Goal: Information Seeking & Learning: Learn about a topic

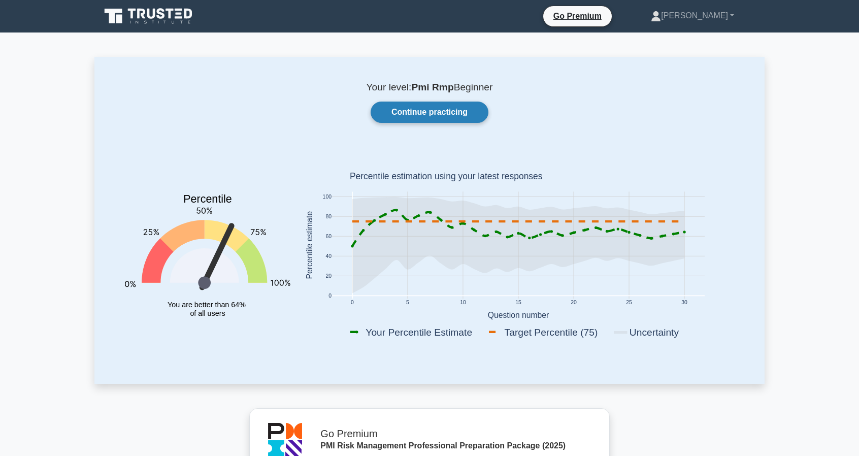
click at [433, 112] on link "Continue practicing" at bounding box center [429, 111] width 118 height 21
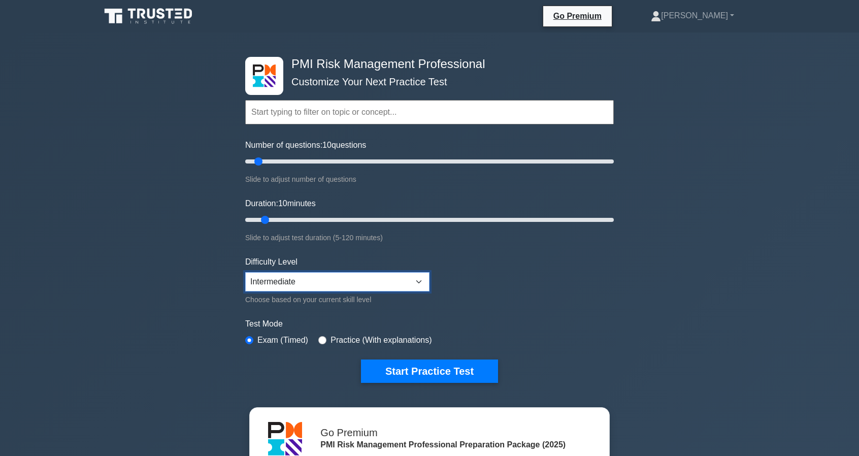
click at [352, 276] on select "Beginner Intermediate Expert" at bounding box center [337, 281] width 184 height 19
select select "beginner"
click at [245, 272] on select "Beginner Intermediate Expert" at bounding box center [337, 281] width 184 height 19
click at [321, 120] on input "text" at bounding box center [429, 112] width 368 height 24
click at [342, 115] on input "text" at bounding box center [429, 112] width 368 height 24
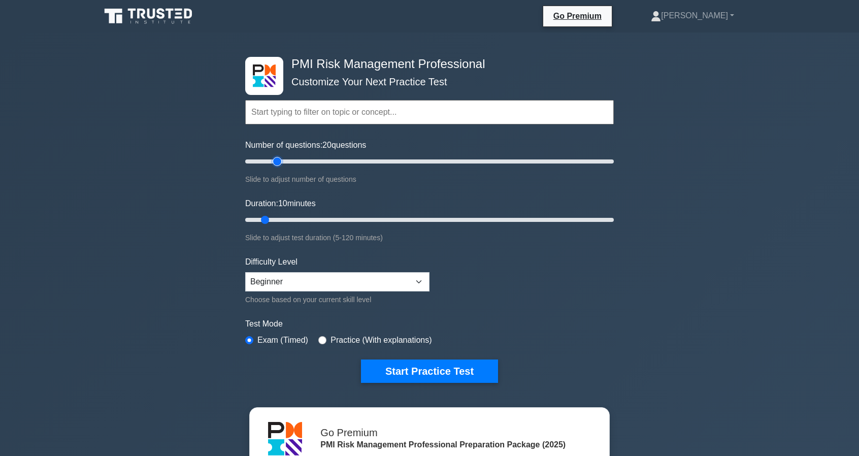
type input "20"
click at [281, 160] on input "Number of questions: 20 questions" at bounding box center [429, 161] width 368 height 12
click at [286, 224] on input "Duration: 15 minutes" at bounding box center [429, 220] width 368 height 12
type input "20"
click at [291, 220] on input "Duration: 20 minutes" at bounding box center [429, 220] width 368 height 12
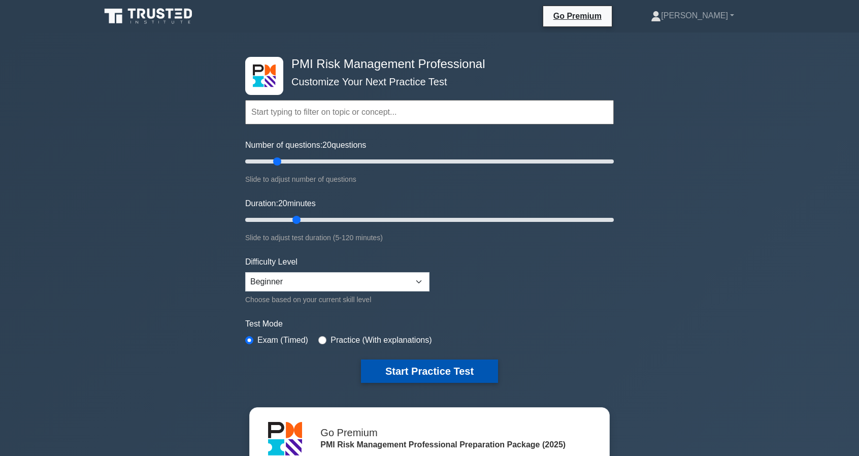
click at [441, 367] on button "Start Practice Test" at bounding box center [429, 370] width 137 height 23
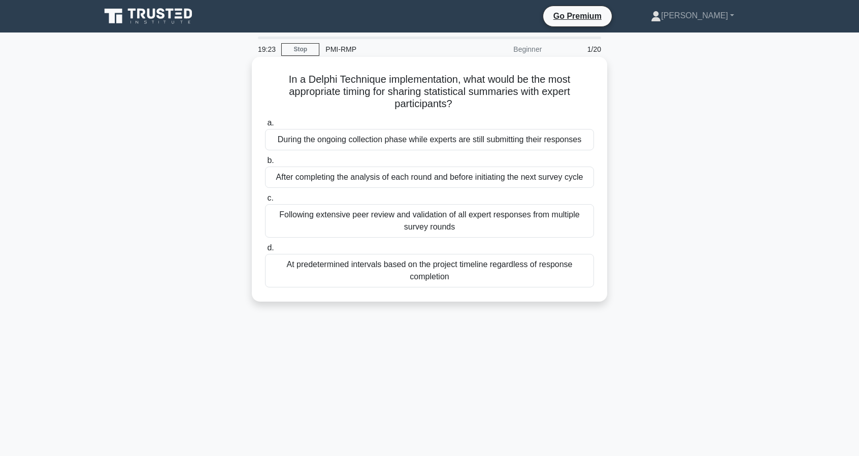
click at [431, 177] on div "After completing the analysis of each round and before initiating the next surv…" at bounding box center [429, 176] width 329 height 21
click at [265, 164] on input "b. After completing the analysis of each round and before initiating the next s…" at bounding box center [265, 160] width 0 height 7
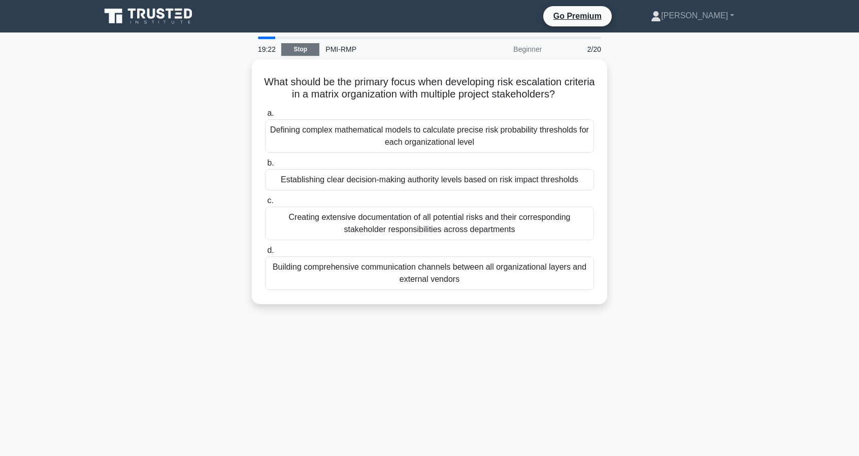
click at [301, 51] on link "Stop" at bounding box center [300, 49] width 38 height 13
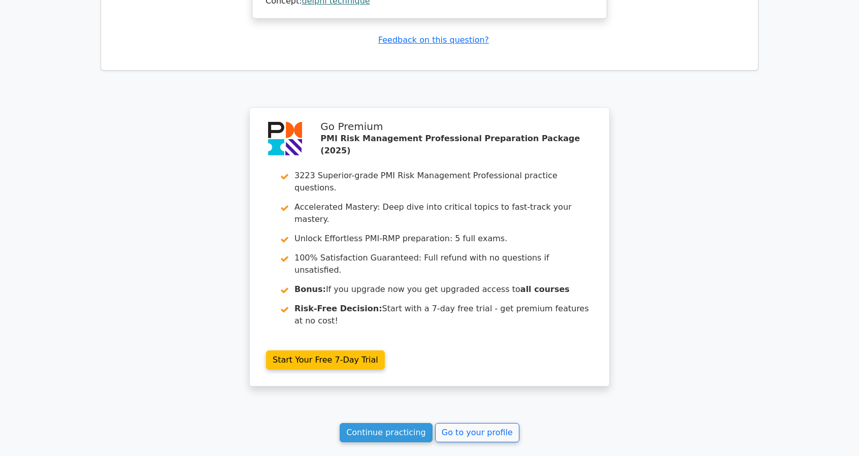
scroll to position [1354, 0]
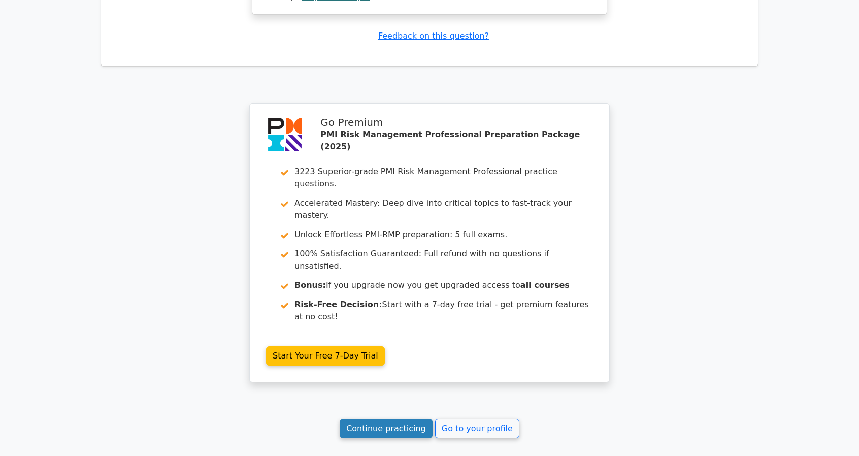
click at [407, 419] on link "Continue practicing" at bounding box center [385, 428] width 93 height 19
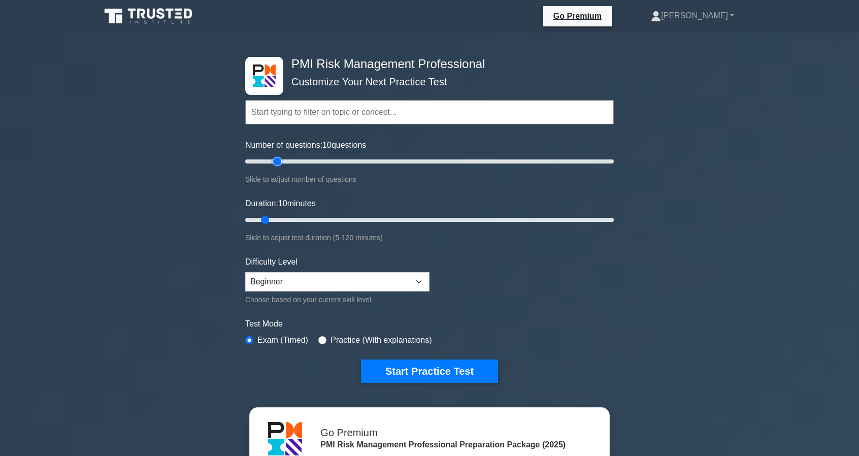
click at [280, 160] on input "Number of questions: 10 questions" at bounding box center [429, 161] width 368 height 12
click at [268, 162] on input "Number of questions: 20 questions" at bounding box center [429, 161] width 368 height 12
click at [613, 159] on input "Number of questions: 200 questions" at bounding box center [429, 161] width 368 height 12
drag, startPoint x: 612, startPoint y: 160, endPoint x: 455, endPoint y: 164, distance: 156.9
type input "115"
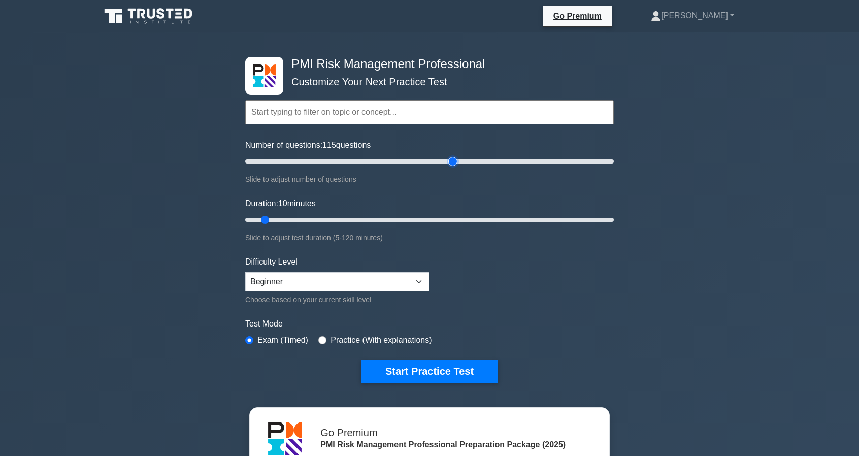
click at [455, 164] on input "Number of questions: 115 questions" at bounding box center [429, 161] width 368 height 12
drag, startPoint x: 266, startPoint y: 221, endPoint x: 629, endPoint y: 215, distance: 363.4
type input "120"
click at [614, 215] on input "Duration: 120 minutes" at bounding box center [429, 220] width 368 height 12
type input "60"
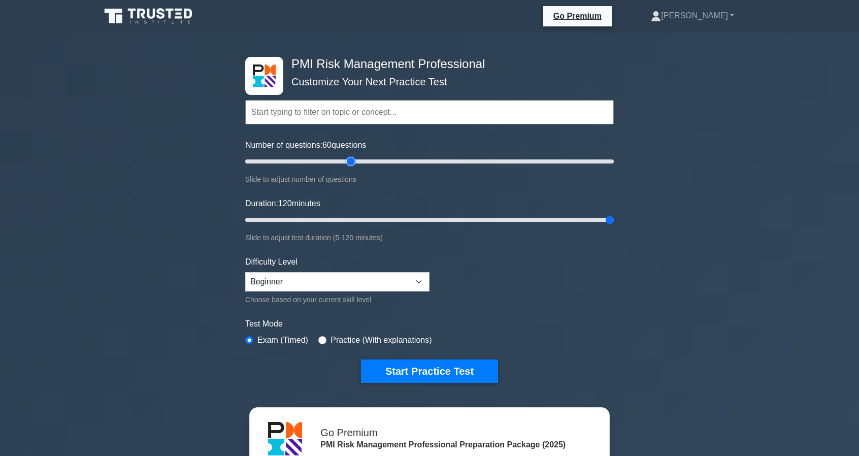
click at [348, 161] on input "Number of questions: 60 questions" at bounding box center [429, 161] width 368 height 12
click at [399, 225] on input "Duration: 120 minutes" at bounding box center [429, 220] width 368 height 12
click at [421, 219] on input "Duration: 60 minutes" at bounding box center [429, 220] width 368 height 12
type input "65"
click at [429, 219] on input "Duration: 65 minutes" at bounding box center [429, 220] width 368 height 12
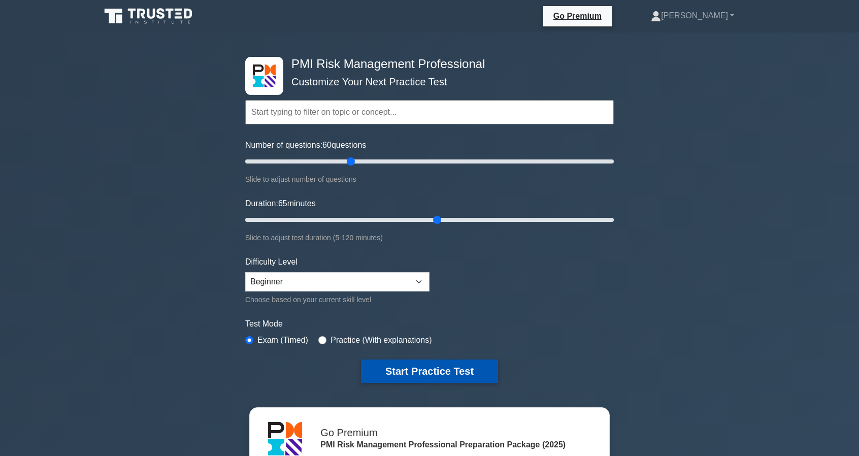
click at [399, 368] on button "Start Practice Test" at bounding box center [429, 370] width 137 height 23
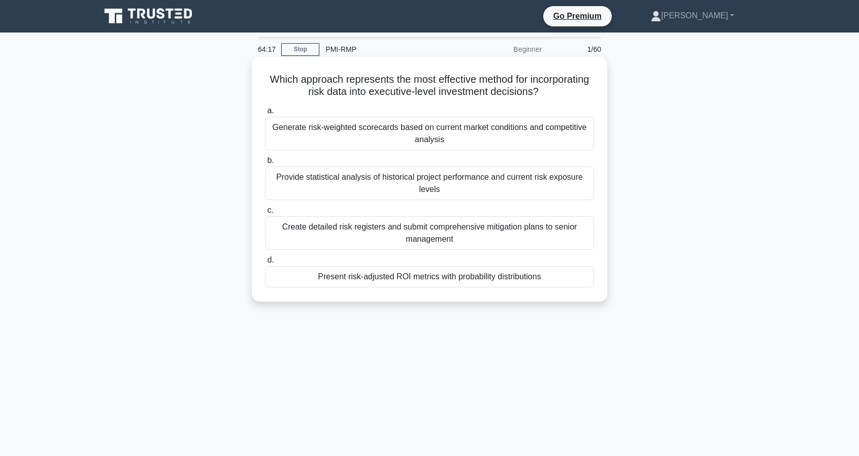
click at [456, 236] on div "Create detailed risk registers and submit comprehensive mitigation plans to sen…" at bounding box center [429, 232] width 329 height 33
click at [265, 214] on input "c. Create detailed risk registers and submit comprehensive mitigation plans to …" at bounding box center [265, 210] width 0 height 7
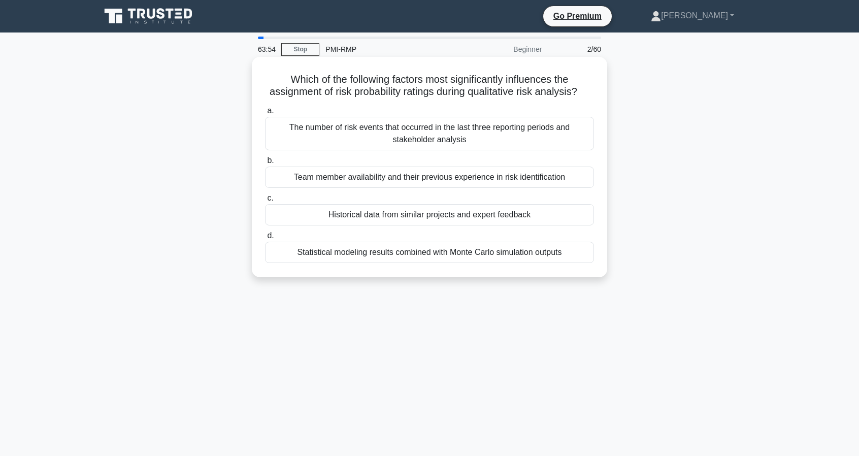
click at [505, 225] on div "Historical data from similar projects and expert feedback" at bounding box center [429, 214] width 329 height 21
click at [265, 201] on input "c. Historical data from similar projects and expert feedback" at bounding box center [265, 198] width 0 height 7
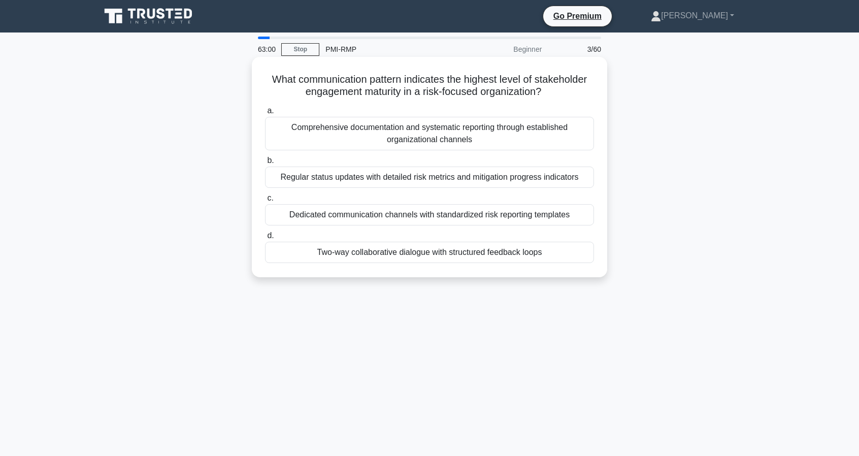
click at [532, 253] on div "Two-way collaborative dialogue with structured feedback loops" at bounding box center [429, 252] width 329 height 21
click at [265, 239] on input "d. Two-way collaborative dialogue with structured feedback loops" at bounding box center [265, 235] width 0 height 7
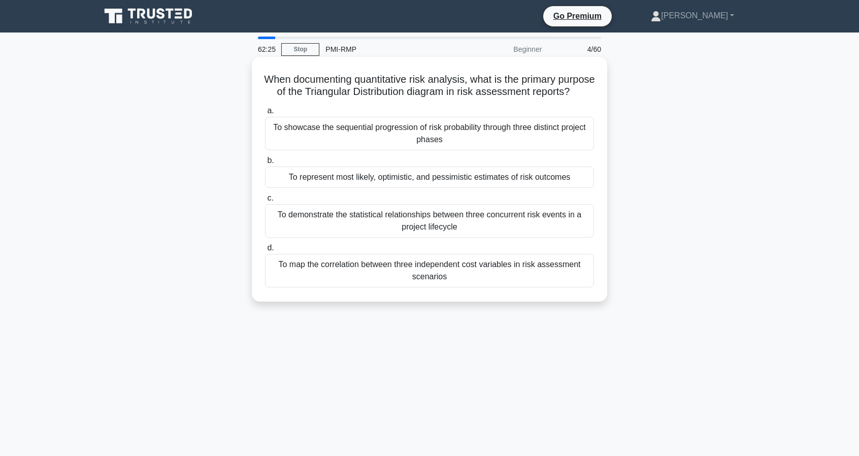
click at [413, 188] on div "To represent most likely, optimistic, and pessimistic estimates of risk outcomes" at bounding box center [429, 176] width 329 height 21
click at [265, 164] on input "b. To represent most likely, optimistic, and pessimistic estimates of risk outc…" at bounding box center [265, 160] width 0 height 7
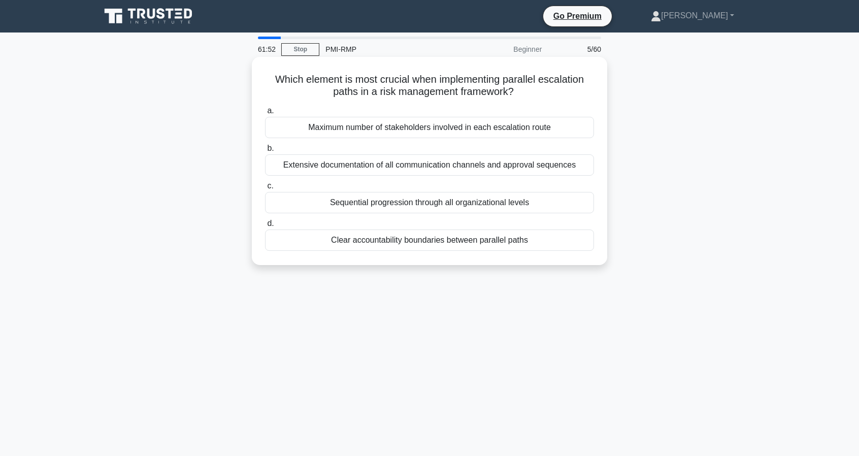
click at [410, 240] on div "Clear accountability boundaries between parallel paths" at bounding box center [429, 239] width 329 height 21
click at [265, 227] on input "d. Clear accountability boundaries between parallel paths" at bounding box center [265, 223] width 0 height 7
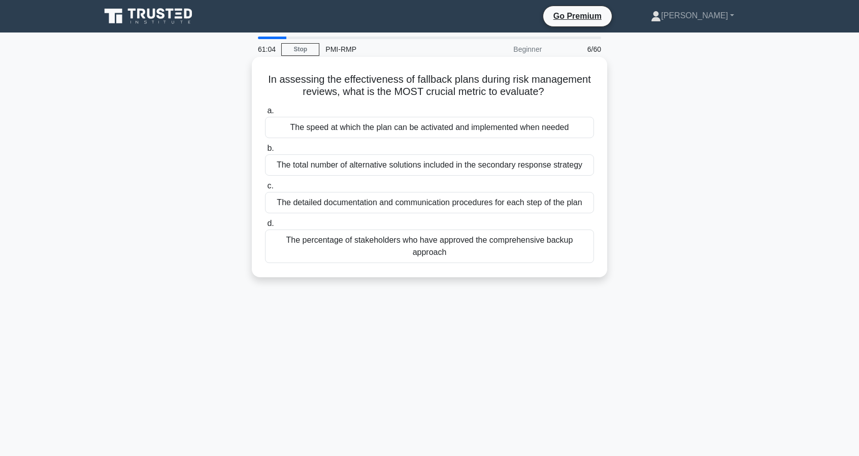
click at [389, 122] on div "The speed at which the plan can be activated and implemented when needed" at bounding box center [429, 127] width 329 height 21
click at [265, 114] on input "a. The speed at which the plan can be activated and implemented when needed" at bounding box center [265, 111] width 0 height 7
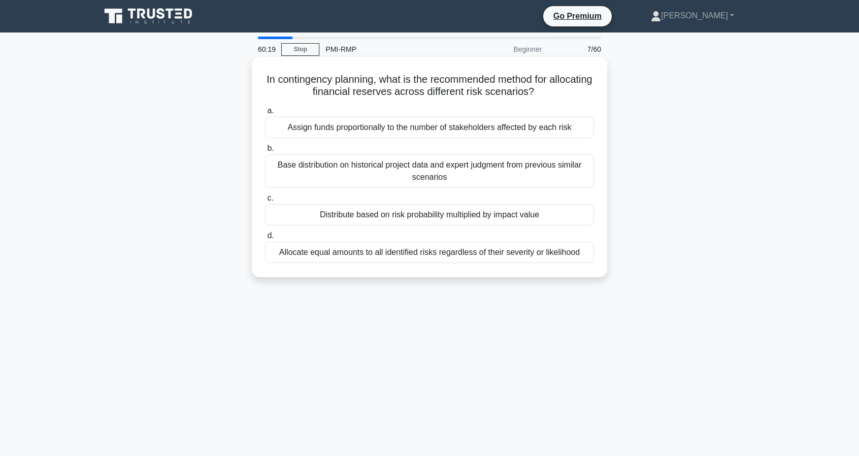
click at [504, 221] on div "Distribute based on risk probability multiplied by impact value" at bounding box center [429, 214] width 329 height 21
click at [265, 201] on input "c. Distribute based on risk probability multiplied by impact value" at bounding box center [265, 198] width 0 height 7
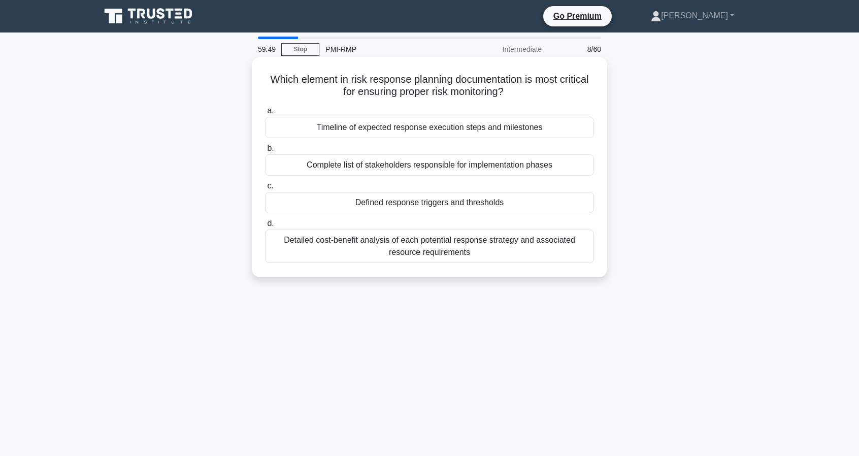
click at [482, 201] on div "Defined response triggers and thresholds" at bounding box center [429, 202] width 329 height 21
click at [265, 189] on input "c. Defined response triggers and thresholds" at bounding box center [265, 186] width 0 height 7
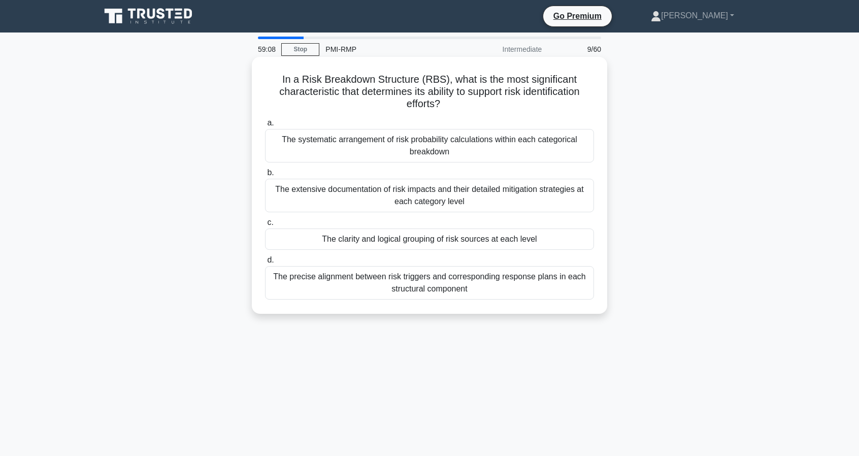
click at [406, 237] on div "The clarity and logical grouping of risk sources at each level" at bounding box center [429, 238] width 329 height 21
click at [265, 226] on input "c. The clarity and logical grouping of risk sources at each level" at bounding box center [265, 222] width 0 height 7
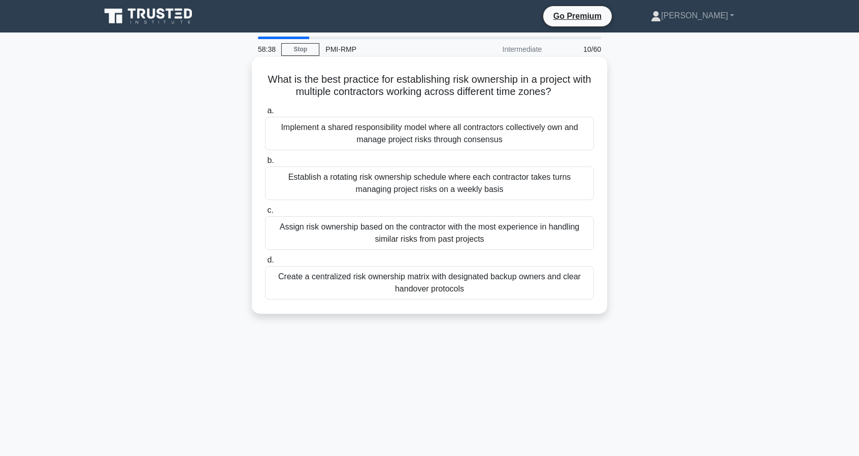
click at [483, 242] on div "Assign risk ownership based on the contractor with the most experience in handl…" at bounding box center [429, 232] width 329 height 33
click at [265, 214] on input "c. Assign risk ownership based on the contractor with the most experience in ha…" at bounding box center [265, 210] width 0 height 7
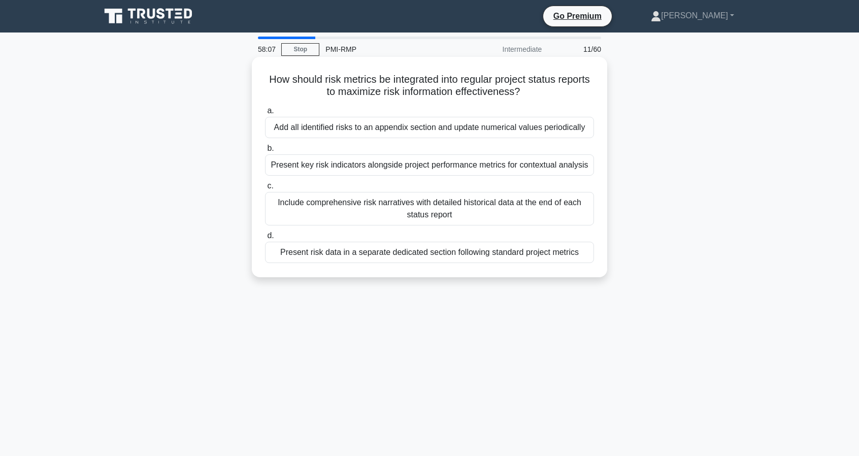
click at [471, 165] on div "Present key risk indicators alongside project performance metrics for contextua…" at bounding box center [429, 164] width 329 height 21
click at [265, 152] on input "b. Present key risk indicators alongside project performance metrics for contex…" at bounding box center [265, 148] width 0 height 7
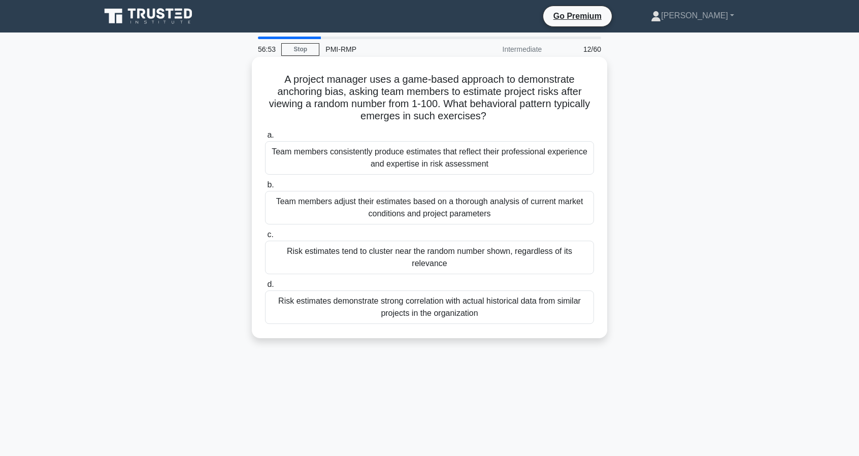
click at [414, 257] on div "Risk estimates tend to cluster near the random number shown, regardless of its …" at bounding box center [429, 257] width 329 height 33
click at [265, 238] on input "c. Risk estimates tend to cluster near the random number shown, regardless of i…" at bounding box center [265, 234] width 0 height 7
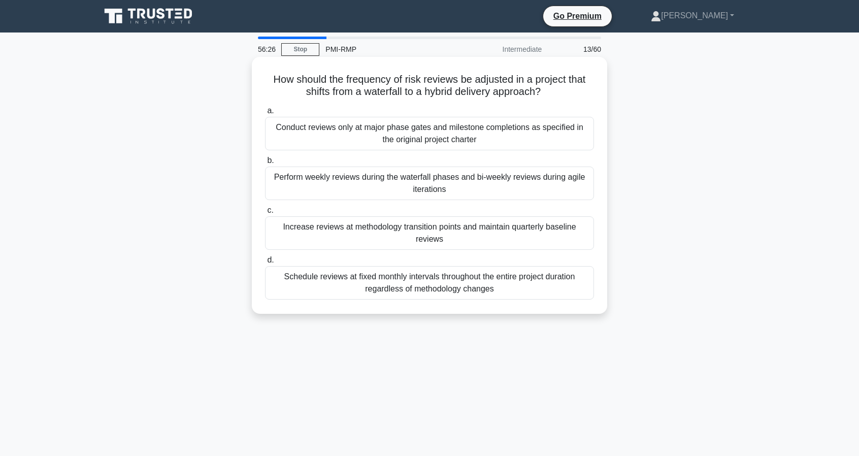
click at [436, 295] on div "Schedule reviews at fixed monthly intervals throughout the entire project durat…" at bounding box center [429, 282] width 329 height 33
click at [265, 263] on input "d. Schedule reviews at fixed monthly intervals throughout the entire project du…" at bounding box center [265, 260] width 0 height 7
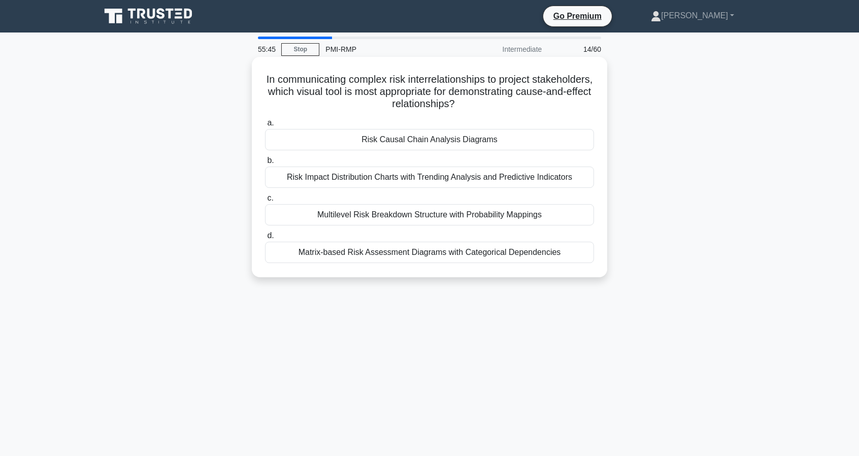
click at [457, 138] on div "Risk Causal Chain Analysis Diagrams" at bounding box center [429, 139] width 329 height 21
click at [265, 126] on input "a. Risk Causal Chain Analysis Diagrams" at bounding box center [265, 123] width 0 height 7
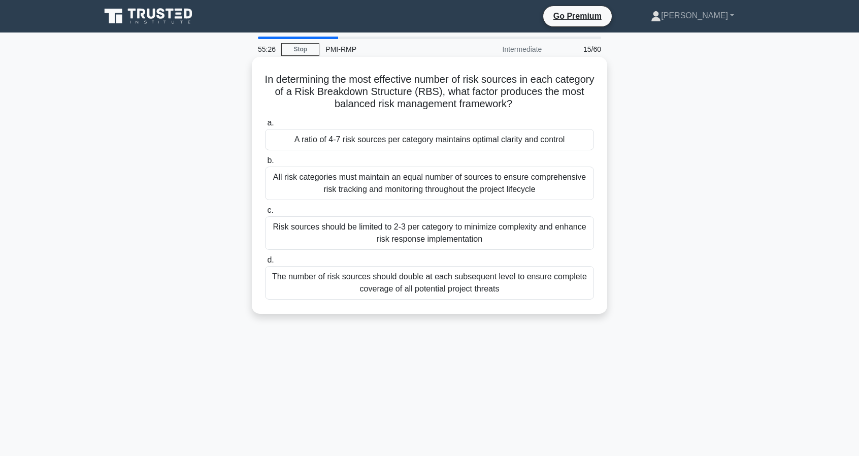
click at [429, 137] on div "A ratio of 4-7 risk sources per category maintains optimal clarity and control" at bounding box center [429, 139] width 329 height 21
click at [265, 126] on input "a. A ratio of 4-7 risk sources per category maintains optimal clarity and contr…" at bounding box center [265, 123] width 0 height 7
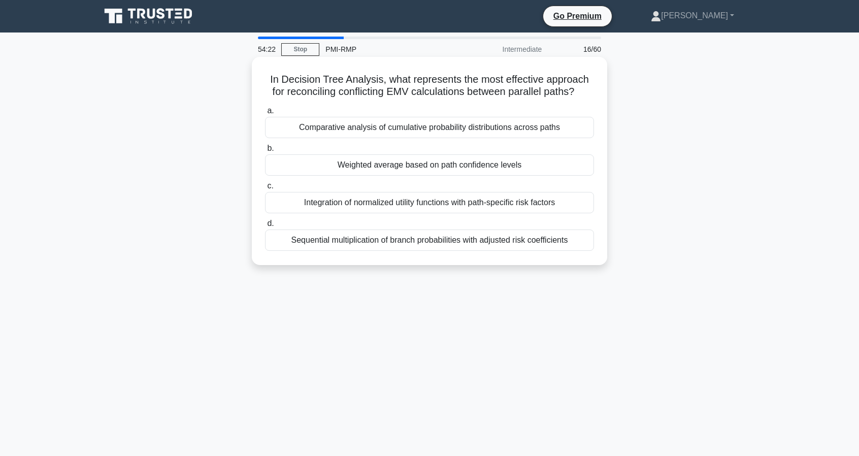
click at [476, 125] on div "Comparative analysis of cumulative probability distributions across paths" at bounding box center [429, 127] width 329 height 21
click at [265, 114] on input "a. Comparative analysis of cumulative probability distributions across paths" at bounding box center [265, 111] width 0 height 7
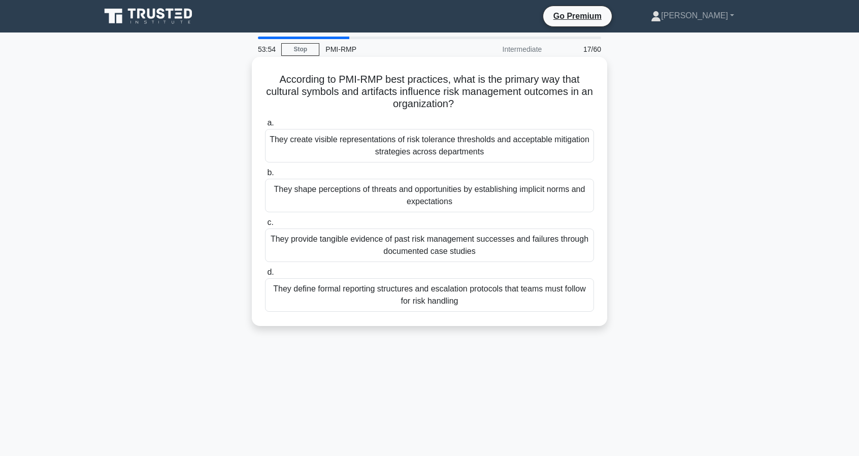
click at [366, 144] on div "They create visible representations of risk tolerance thresholds and acceptable…" at bounding box center [429, 145] width 329 height 33
click at [265, 126] on input "a. They create visible representations of risk tolerance thresholds and accepta…" at bounding box center [265, 123] width 0 height 7
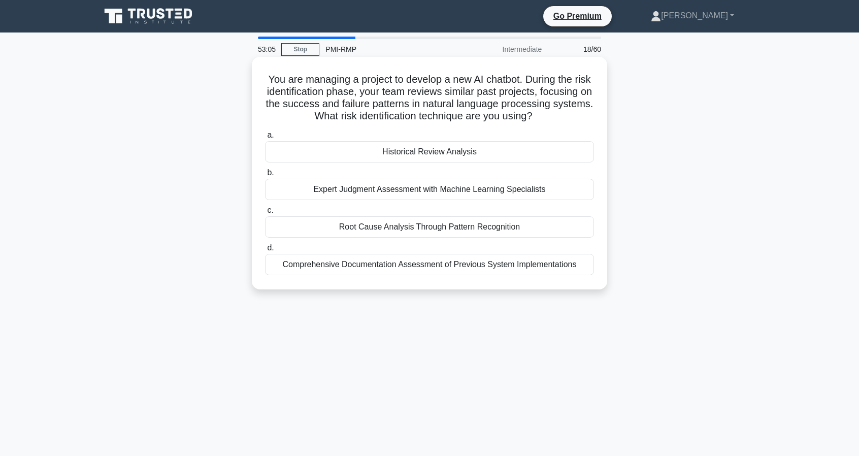
click at [441, 162] on div "Historical Review Analysis" at bounding box center [429, 151] width 329 height 21
click at [265, 139] on input "a. Historical Review Analysis" at bounding box center [265, 135] width 0 height 7
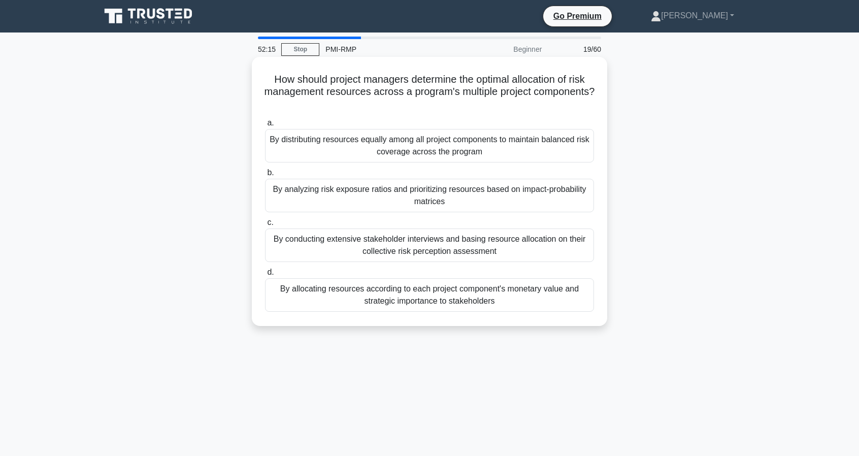
click at [459, 199] on div "By analyzing risk exposure ratios and prioritizing resources based on impact-pr…" at bounding box center [429, 195] width 329 height 33
click at [265, 176] on input "b. By analyzing risk exposure ratios and prioritizing resources based on impact…" at bounding box center [265, 172] width 0 height 7
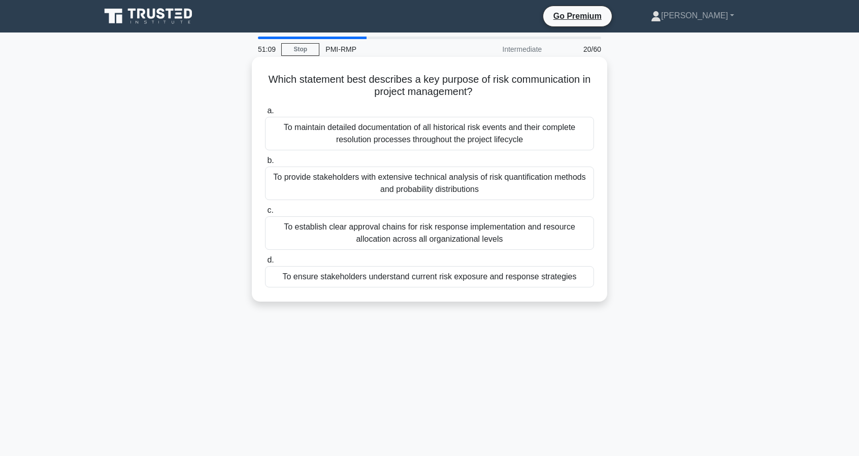
click at [455, 277] on div "To ensure stakeholders understand current risk exposure and response strategies" at bounding box center [429, 276] width 329 height 21
click at [265, 263] on input "d. To ensure stakeholders understand current risk exposure and response strateg…" at bounding box center [265, 260] width 0 height 7
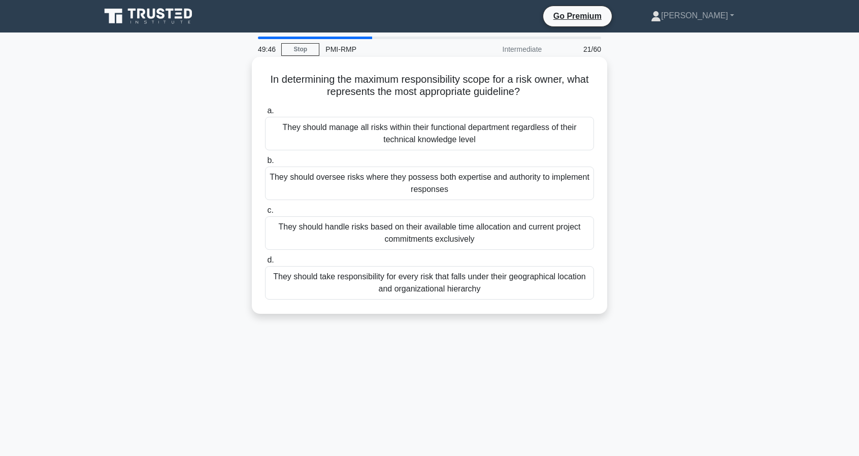
click at [501, 182] on div "They should oversee risks where they possess both expertise and authority to im…" at bounding box center [429, 182] width 329 height 33
click at [265, 164] on input "b. They should oversee risks where they possess both expertise and authority to…" at bounding box center [265, 160] width 0 height 7
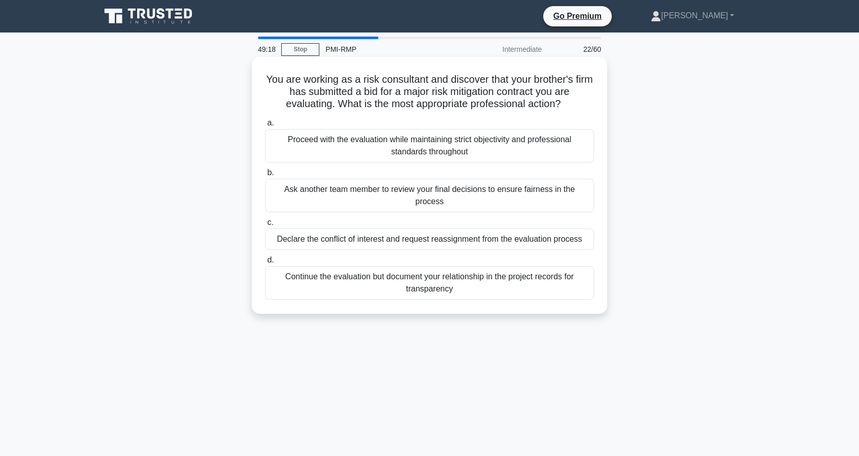
click at [362, 228] on div "Declare the conflict of interest and request reassignment from the evaluation p…" at bounding box center [429, 238] width 329 height 21
click at [265, 226] on input "c. Declare the conflict of interest and request reassignment from the evaluatio…" at bounding box center [265, 222] width 0 height 7
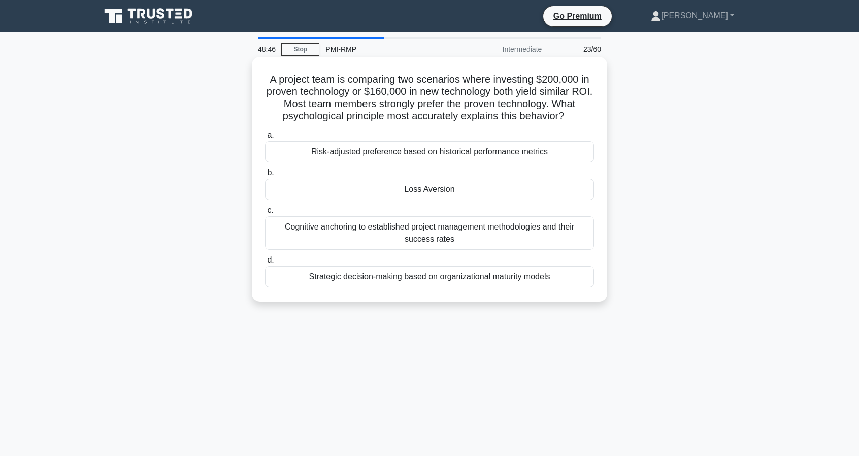
click at [416, 245] on div "Cognitive anchoring to established project management methodologies and their s…" at bounding box center [429, 232] width 329 height 33
click at [265, 214] on input "c. Cognitive anchoring to established project management methodologies and thei…" at bounding box center [265, 210] width 0 height 7
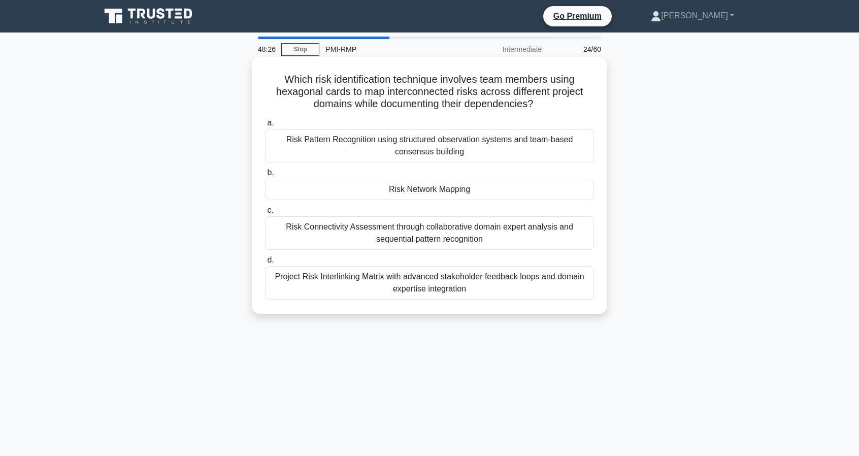
click at [412, 195] on div "Risk Network Mapping" at bounding box center [429, 189] width 329 height 21
click at [265, 176] on input "b. Risk Network Mapping" at bounding box center [265, 172] width 0 height 7
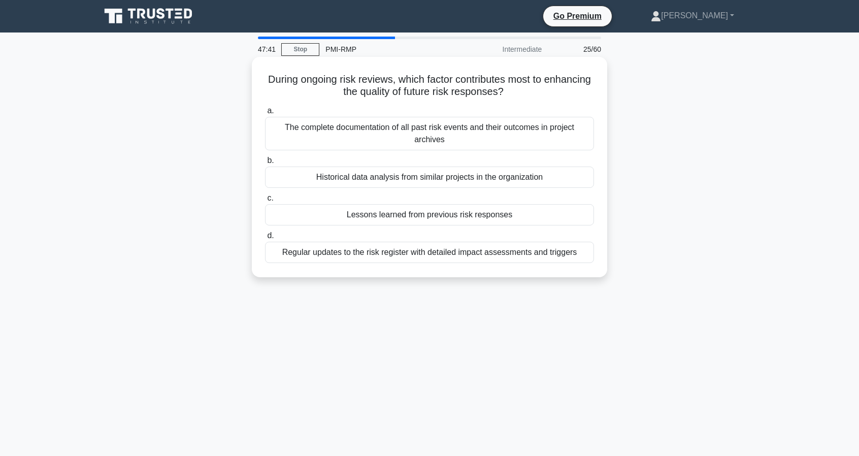
click at [472, 255] on div "Regular updates to the risk register with detailed impact assessments and trigg…" at bounding box center [429, 252] width 329 height 21
click at [265, 239] on input "d. Regular updates to the risk register with detailed impact assessments and tr…" at bounding box center [265, 235] width 0 height 7
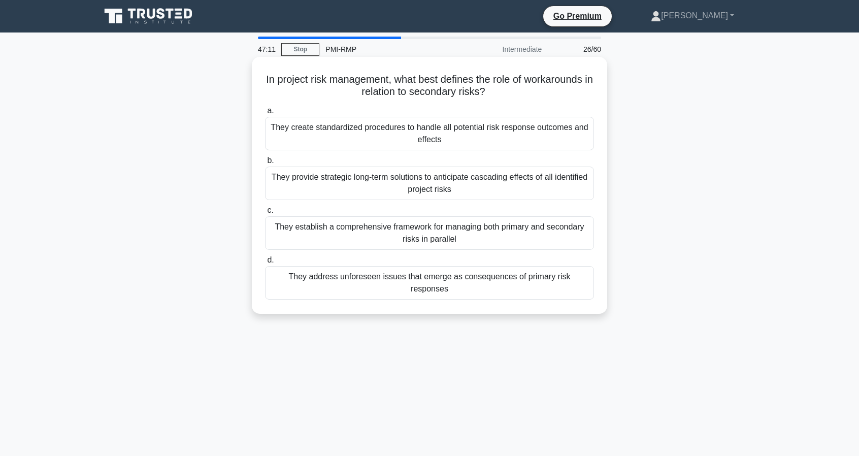
click at [400, 275] on div "They address unforeseen issues that emerge as consequences of primary risk resp…" at bounding box center [429, 282] width 329 height 33
click at [265, 263] on input "d. They address unforeseen issues that emerge as consequences of primary risk r…" at bounding box center [265, 260] width 0 height 7
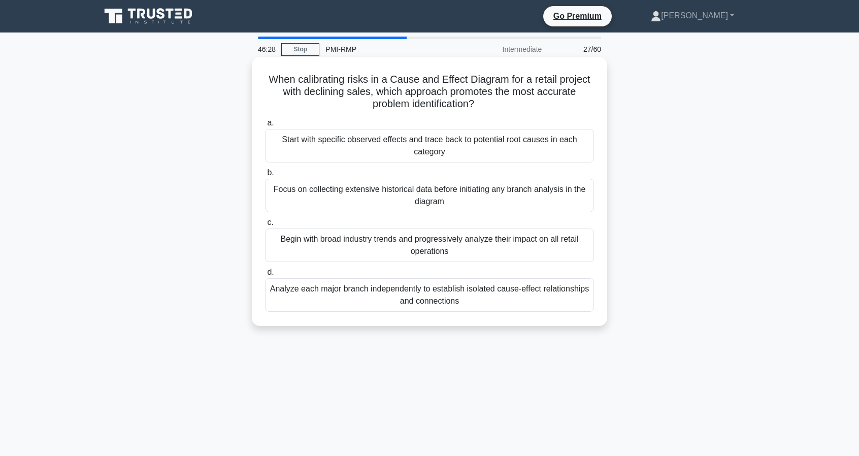
click at [453, 147] on div "Start with specific observed effects and trace back to potential root causes in…" at bounding box center [429, 145] width 329 height 33
click at [265, 126] on input "a. Start with specific observed effects and trace back to potential root causes…" at bounding box center [265, 123] width 0 height 7
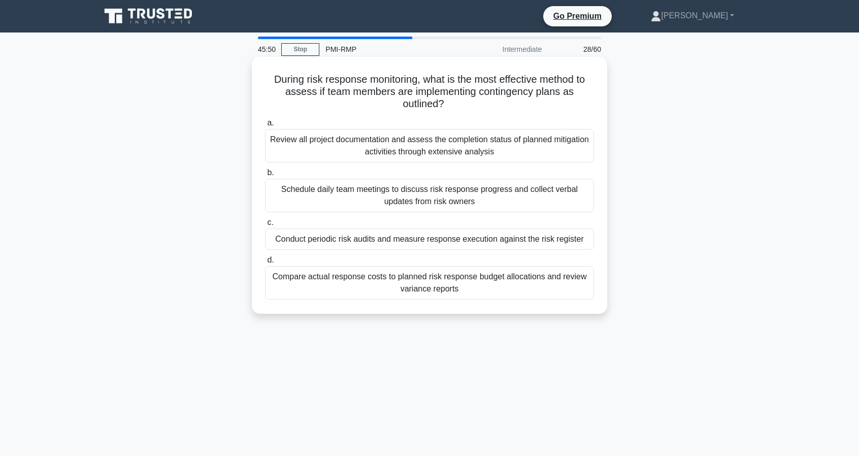
click at [375, 245] on div "Conduct periodic risk audits and measure response execution against the risk re…" at bounding box center [429, 238] width 329 height 21
click at [265, 226] on input "c. Conduct periodic risk audits and measure response execution against the risk…" at bounding box center [265, 222] width 0 height 7
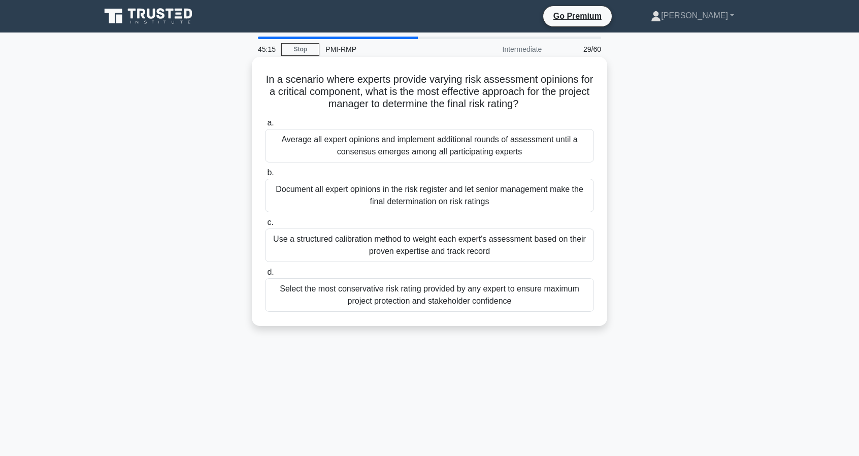
click at [433, 254] on div "Use a structured calibration method to weight each expert's assessment based on…" at bounding box center [429, 244] width 329 height 33
click at [265, 226] on input "c. Use a structured calibration method to weight each expert's assessment based…" at bounding box center [265, 222] width 0 height 7
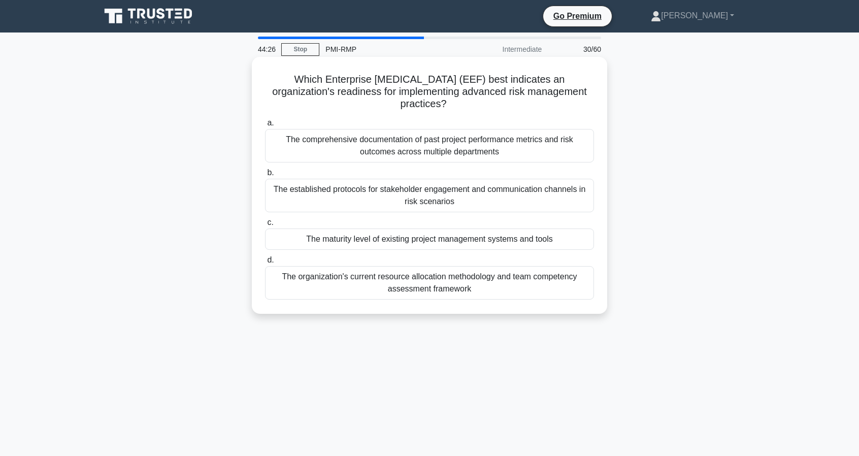
click at [475, 243] on div "The maturity level of existing project management systems and tools" at bounding box center [429, 238] width 329 height 21
click at [265, 226] on input "c. The maturity level of existing project management systems and tools" at bounding box center [265, 222] width 0 height 7
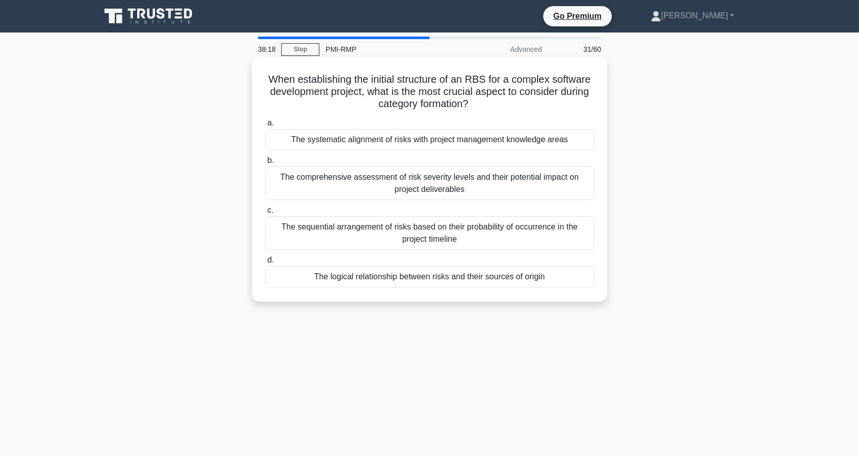
click at [352, 279] on div "The logical relationship between risks and their sources of origin" at bounding box center [429, 276] width 329 height 21
click at [265, 263] on input "d. The logical relationship between risks and their sources of origin" at bounding box center [265, 260] width 0 height 7
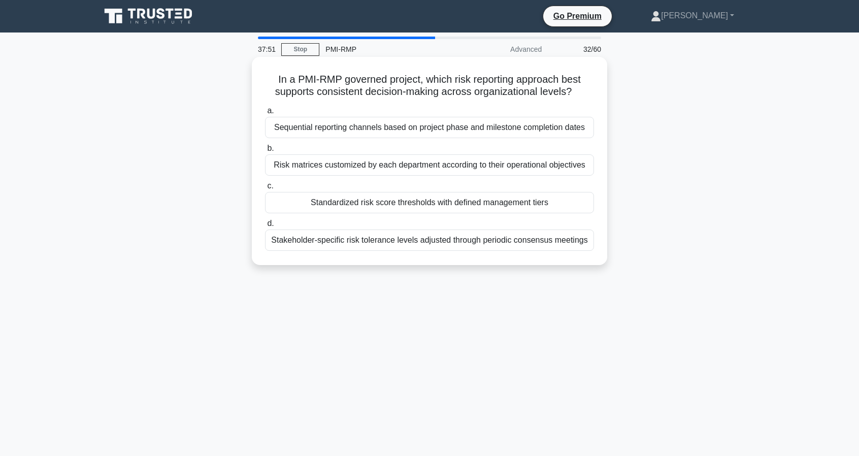
click at [411, 204] on div "Standardized risk score thresholds with defined management tiers" at bounding box center [429, 202] width 329 height 21
click at [265, 189] on input "c. Standardized risk score thresholds with defined management tiers" at bounding box center [265, 186] width 0 height 7
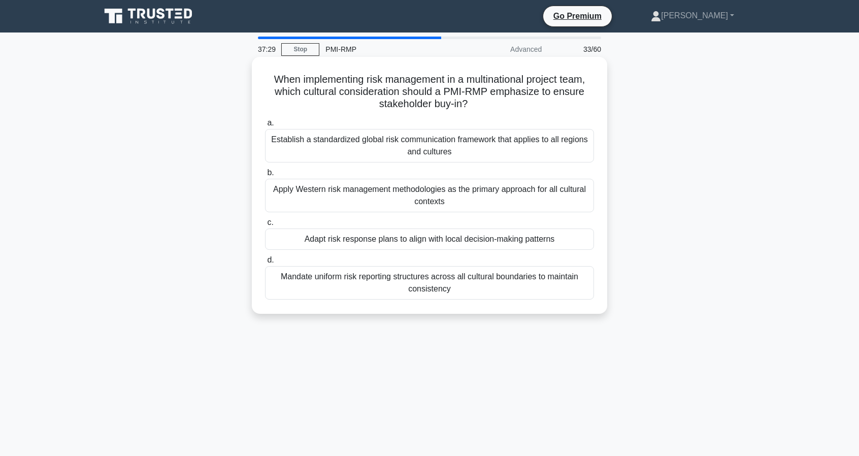
click at [434, 236] on div "Adapt risk response plans to align with local decision-making patterns" at bounding box center [429, 238] width 329 height 21
click at [265, 226] on input "c. Adapt risk response plans to align with local decision-making patterns" at bounding box center [265, 222] width 0 height 7
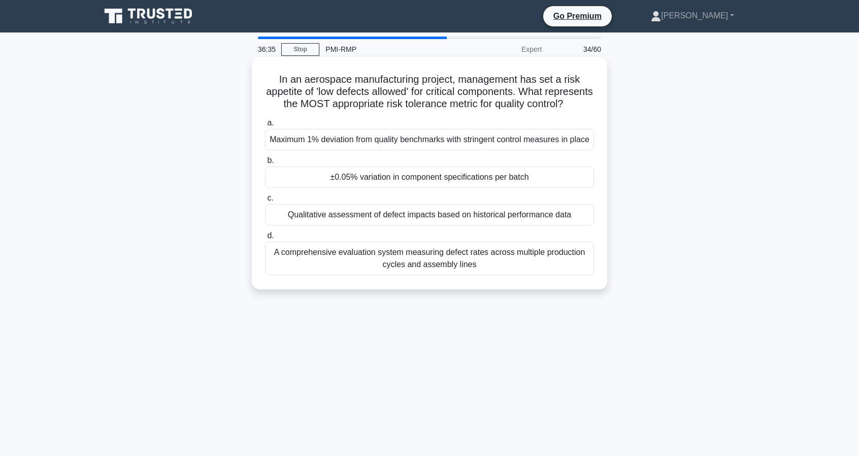
click at [406, 188] on div "±0.05% variation in component specifications per batch" at bounding box center [429, 176] width 329 height 21
click at [265, 164] on input "b. ±0.05% variation in component specifications per batch" at bounding box center [265, 160] width 0 height 7
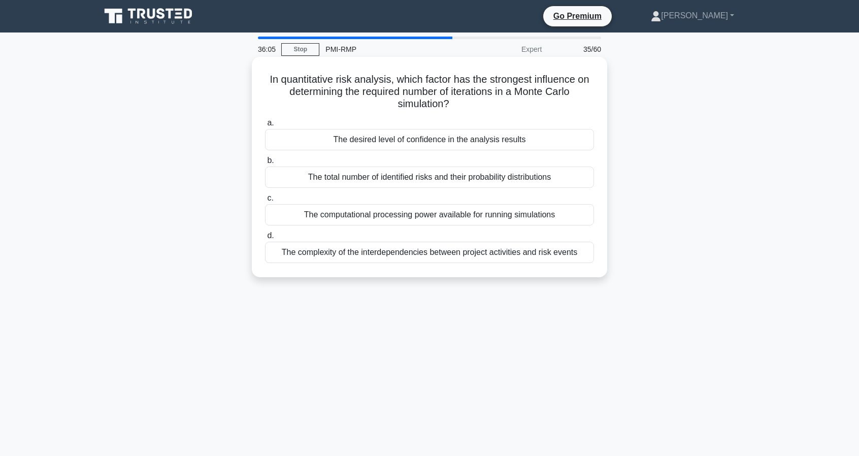
click at [468, 250] on div "The complexity of the interdependencies between project activities and risk eve…" at bounding box center [429, 252] width 329 height 21
click at [265, 239] on input "d. The complexity of the interdependencies between project activities and risk …" at bounding box center [265, 235] width 0 height 7
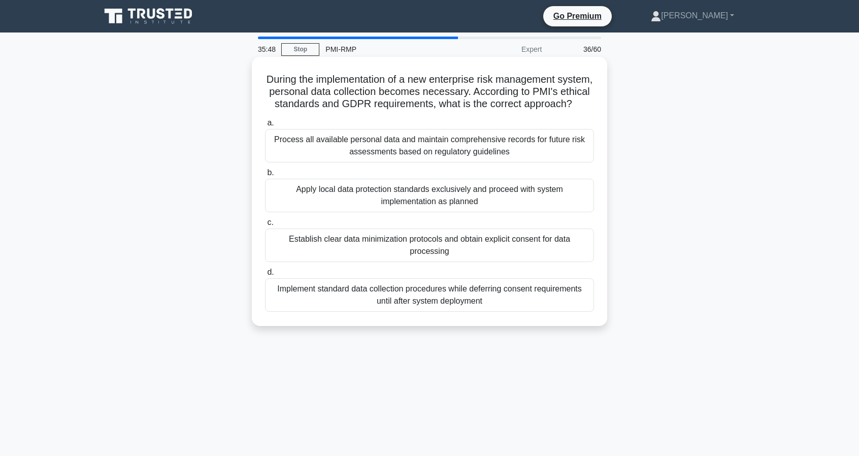
click at [483, 258] on div "Establish clear data minimization protocols and obtain explicit consent for dat…" at bounding box center [429, 244] width 329 height 33
click at [265, 226] on input "c. Establish clear data minimization protocols and obtain explicit consent for …" at bounding box center [265, 222] width 0 height 7
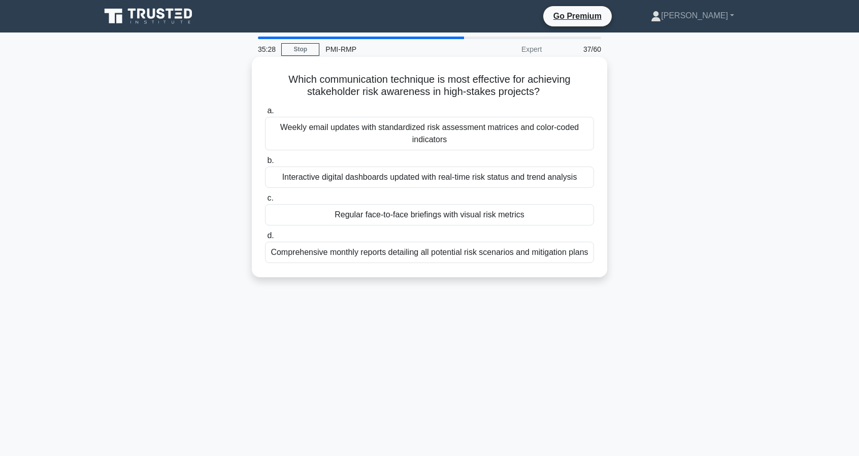
click at [422, 218] on div "Regular face-to-face briefings with visual risk metrics" at bounding box center [429, 214] width 329 height 21
click at [265, 201] on input "c. Regular face-to-face briefings with visual risk metrics" at bounding box center [265, 198] width 0 height 7
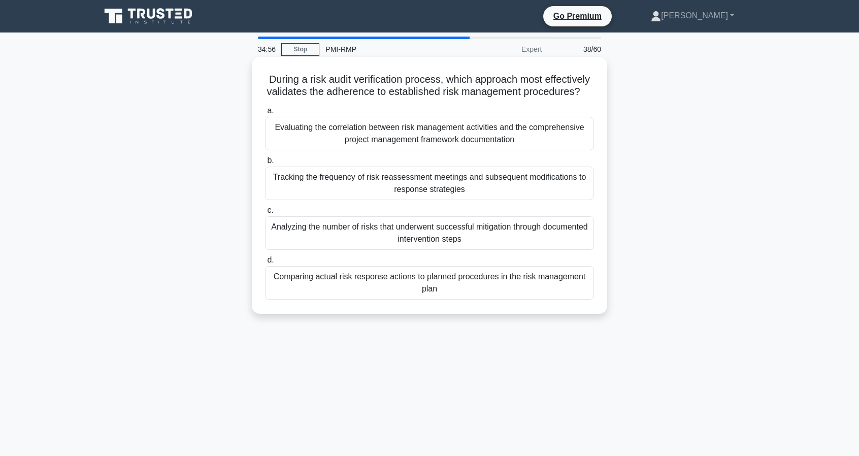
click at [447, 250] on div "Analyzing the number of risks that underwent successful mitigation through docu…" at bounding box center [429, 232] width 329 height 33
click at [265, 214] on input "c. Analyzing the number of risks that underwent successful mitigation through d…" at bounding box center [265, 210] width 0 height 7
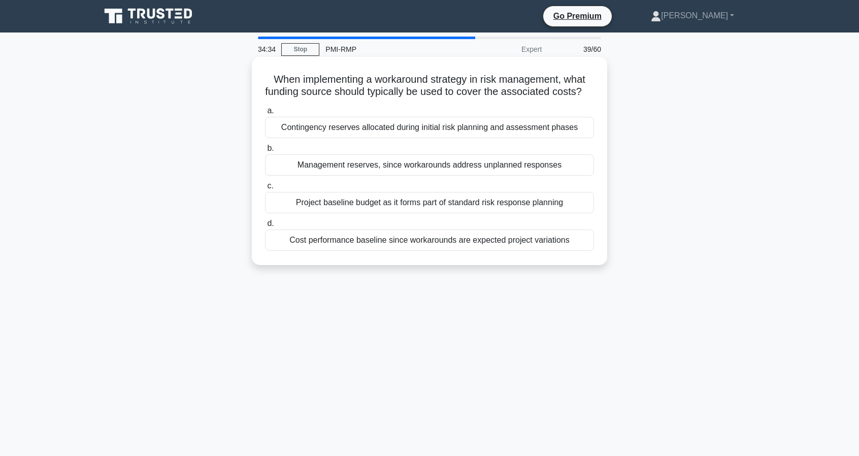
click at [375, 176] on div "Management reserves, since workarounds address unplanned responses" at bounding box center [429, 164] width 329 height 21
click at [265, 152] on input "b. Management reserves, since workarounds address unplanned responses" at bounding box center [265, 148] width 0 height 7
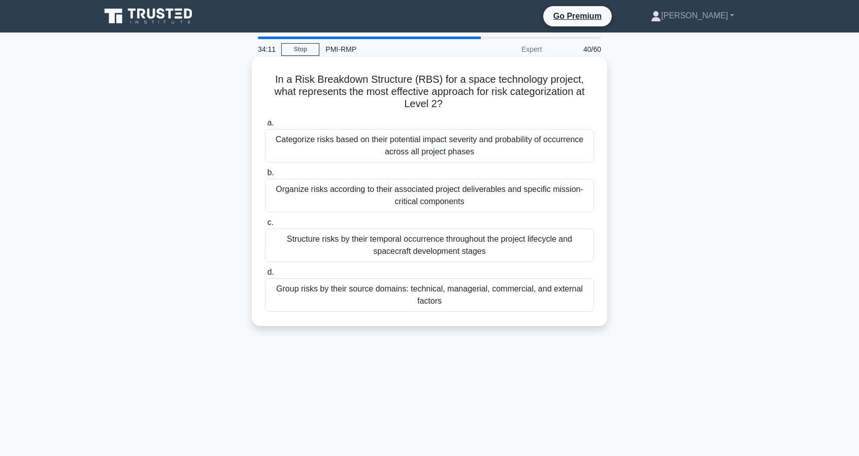
click at [538, 287] on div "Group risks by their source domains: technical, managerial, commercial, and ext…" at bounding box center [429, 294] width 329 height 33
click at [265, 276] on input "d. Group risks by their source domains: technical, managerial, commercial, and …" at bounding box center [265, 272] width 0 height 7
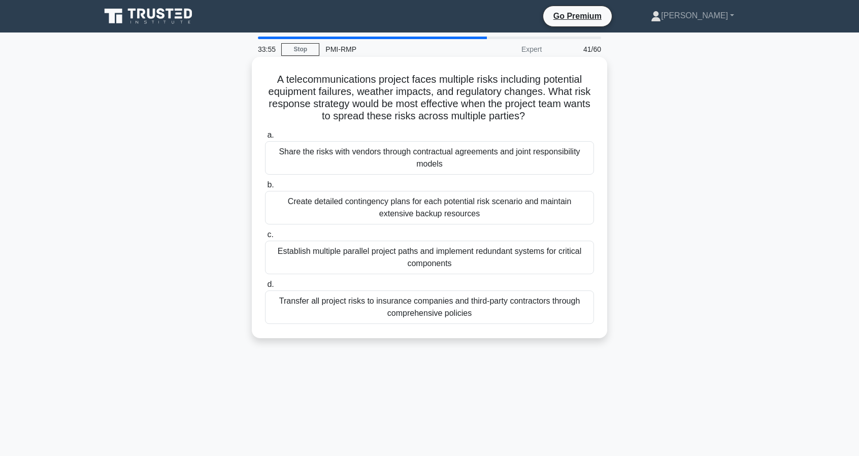
click at [422, 307] on div "Transfer all project risks to insurance companies and third-party contractors t…" at bounding box center [429, 306] width 329 height 33
click at [265, 288] on input "d. Transfer all project risks to insurance companies and third-party contractor…" at bounding box center [265, 284] width 0 height 7
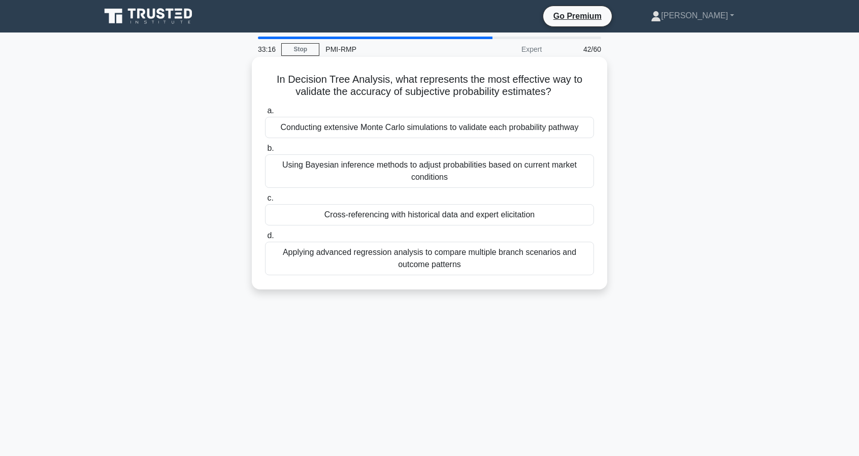
click at [316, 218] on div "Cross-referencing with historical data and expert elicitation" at bounding box center [429, 214] width 329 height 21
click at [265, 201] on input "c. Cross-referencing with historical data and expert elicitation" at bounding box center [265, 198] width 0 height 7
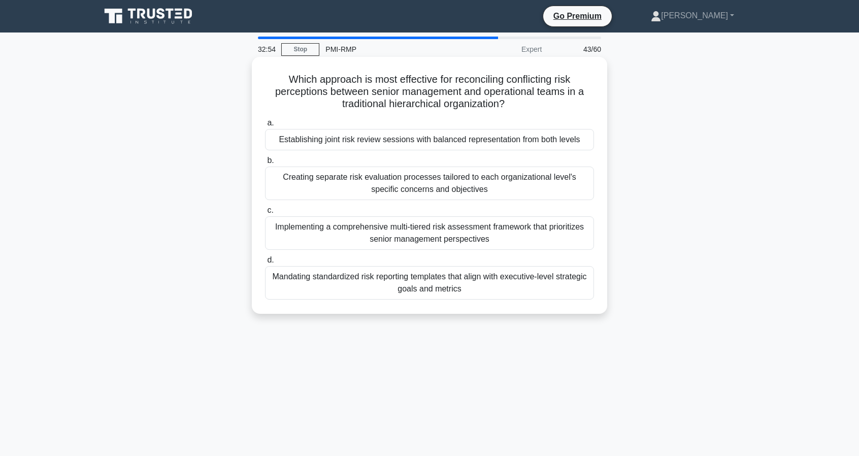
click at [455, 288] on div "Mandating standardized risk reporting templates that align with executive-level…" at bounding box center [429, 282] width 329 height 33
click at [265, 263] on input "d. Mandating standardized risk reporting templates that align with executive-le…" at bounding box center [265, 260] width 0 height 7
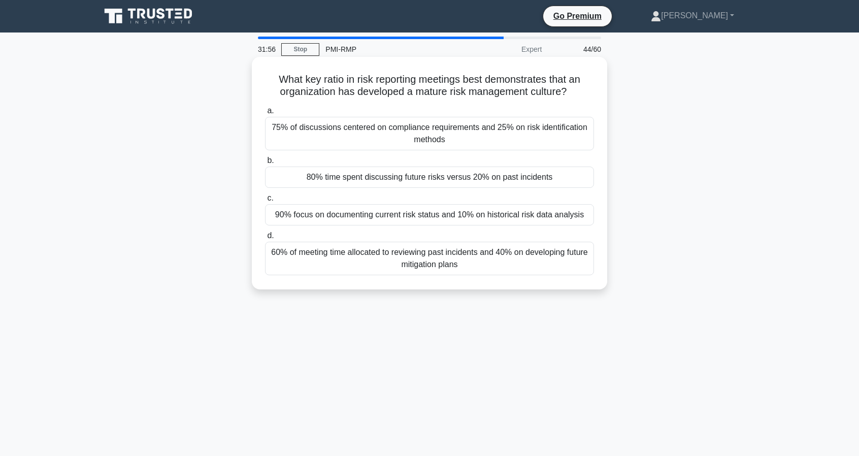
click at [463, 182] on div "80% time spent discussing future risks versus 20% on past incidents" at bounding box center [429, 176] width 329 height 21
click at [265, 164] on input "b. 80% time spent discussing future risks versus 20% on past incidents" at bounding box center [265, 160] width 0 height 7
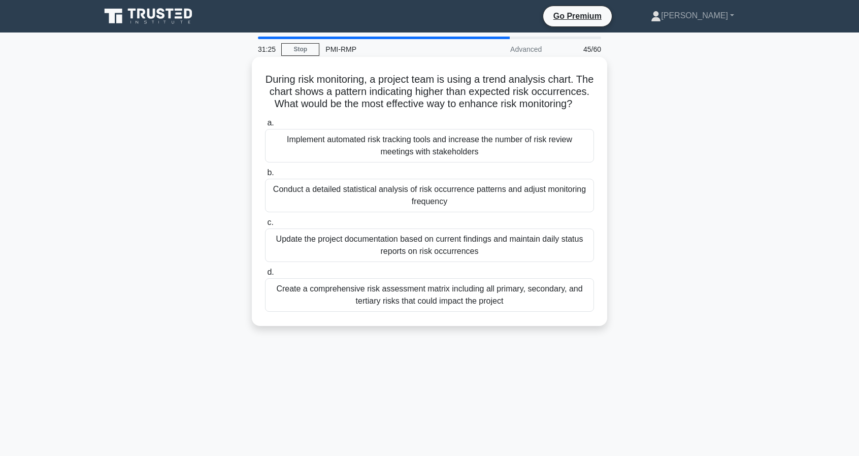
click at [446, 309] on div "Create a comprehensive risk assessment matrix including all primary, secondary,…" at bounding box center [429, 294] width 329 height 33
click at [265, 276] on input "d. Create a comprehensive risk assessment matrix including all primary, seconda…" at bounding box center [265, 272] width 0 height 7
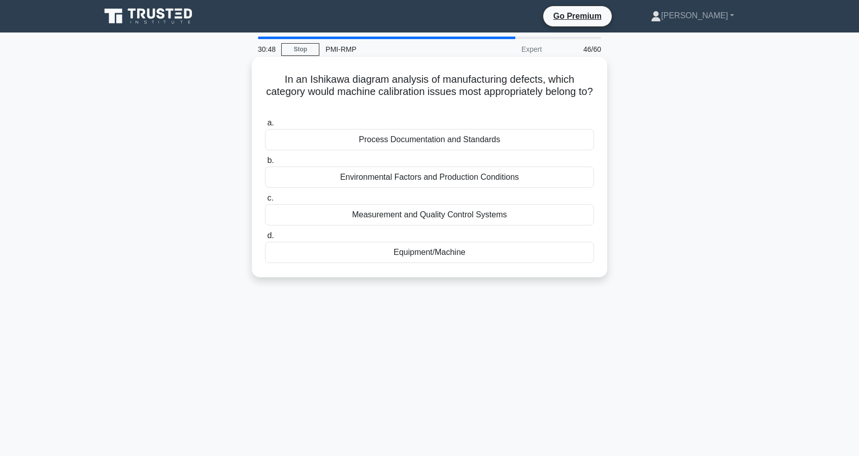
click at [444, 249] on div "Equipment/Machine" at bounding box center [429, 252] width 329 height 21
click at [265, 239] on input "d. Equipment/Machine" at bounding box center [265, 235] width 0 height 7
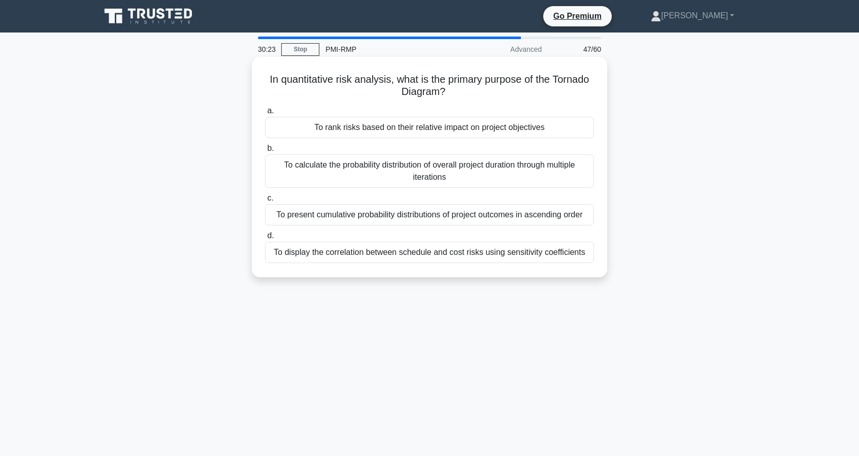
click at [497, 132] on div "To rank risks based on their relative impact on project objectives" at bounding box center [429, 127] width 329 height 21
click at [265, 114] on input "a. To rank risks based on their relative impact on project objectives" at bounding box center [265, 111] width 0 height 7
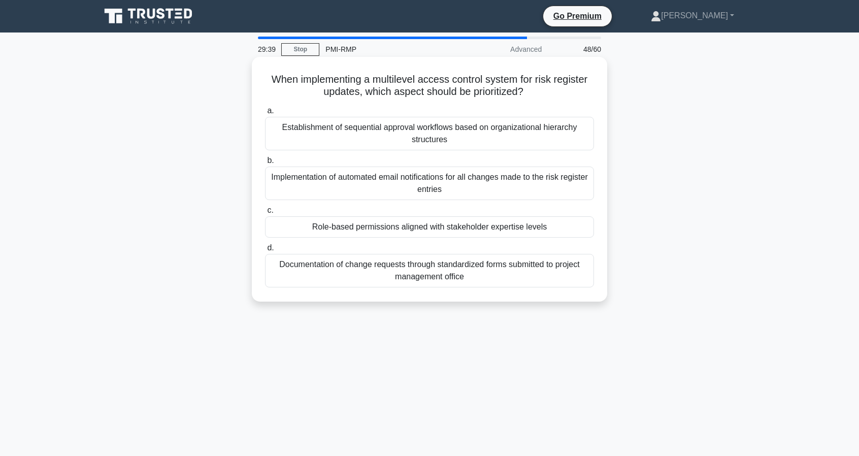
click at [464, 275] on div "Documentation of change requests through standardized forms submitted to projec…" at bounding box center [429, 270] width 329 height 33
click at [265, 251] on input "d. Documentation of change requests through standardized forms submitted to pro…" at bounding box center [265, 248] width 0 height 7
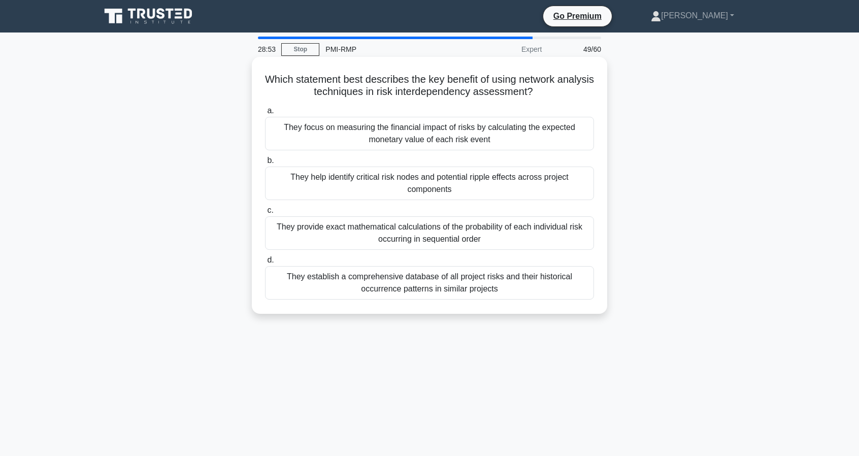
click at [507, 142] on div "They focus on measuring the financial impact of risks by calculating the expect…" at bounding box center [429, 133] width 329 height 33
click at [265, 114] on input "a. They focus on measuring the financial impact of risks by calculating the exp…" at bounding box center [265, 111] width 0 height 7
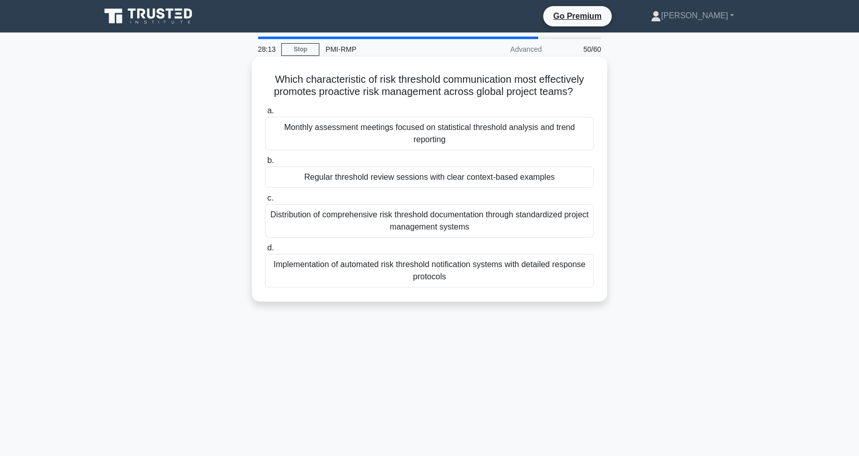
click at [470, 219] on div "Distribution of comprehensive risk threshold documentation through standardized…" at bounding box center [429, 220] width 329 height 33
click at [265, 201] on input "c. Distribution of comprehensive risk threshold documentation through standardi…" at bounding box center [265, 198] width 0 height 7
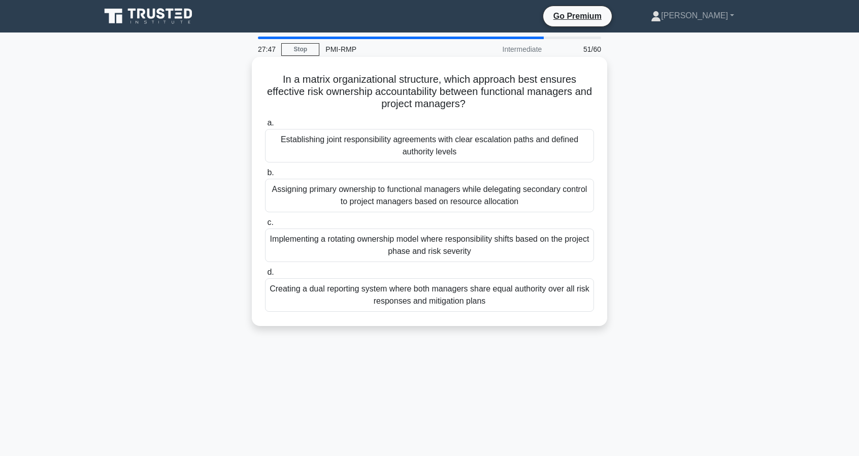
click at [379, 145] on div "Establishing joint responsibility agreements with clear escalation paths and de…" at bounding box center [429, 145] width 329 height 33
click at [265, 126] on input "a. Establishing joint responsibility agreements with clear escalation paths and…" at bounding box center [265, 123] width 0 height 7
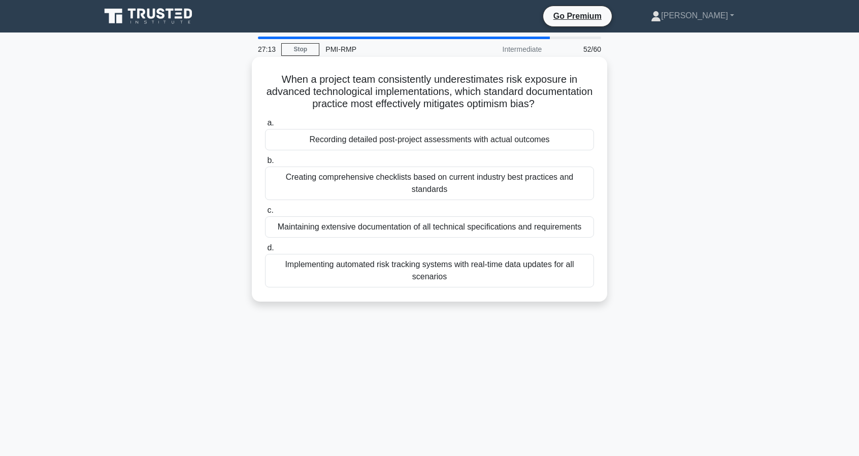
click at [492, 266] on div "Implementing automated risk tracking systems with real-time data updates for al…" at bounding box center [429, 270] width 329 height 33
click at [265, 251] on input "d. Implementing automated risk tracking systems with real-time data updates for…" at bounding box center [265, 248] width 0 height 7
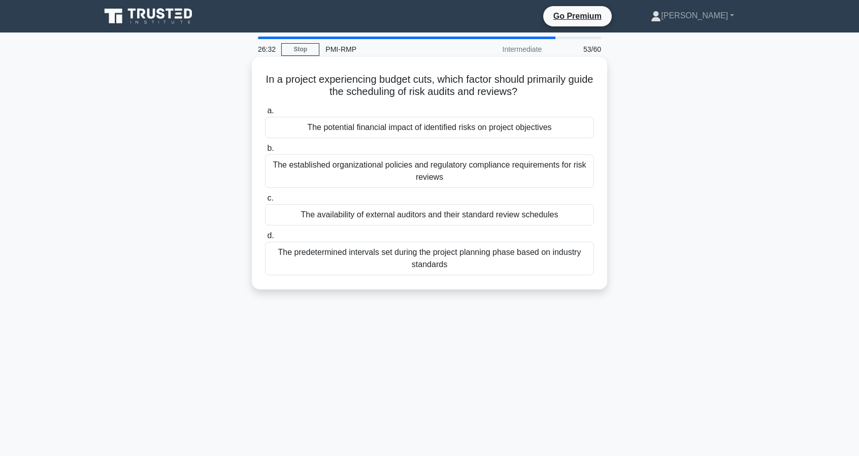
click at [402, 260] on div "The predetermined intervals set during the project planning phase based on indu…" at bounding box center [429, 258] width 329 height 33
click at [265, 239] on input "d. The predetermined intervals set during the project planning phase based on i…" at bounding box center [265, 235] width 0 height 7
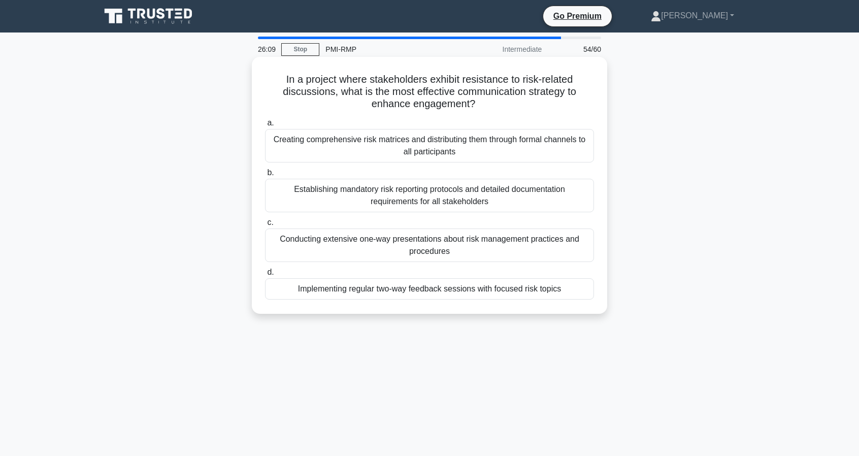
click at [402, 296] on div "Implementing regular two-way feedback sessions with focused risk topics" at bounding box center [429, 288] width 329 height 21
click at [265, 276] on input "d. Implementing regular two-way feedback sessions with focused risk topics" at bounding box center [265, 272] width 0 height 7
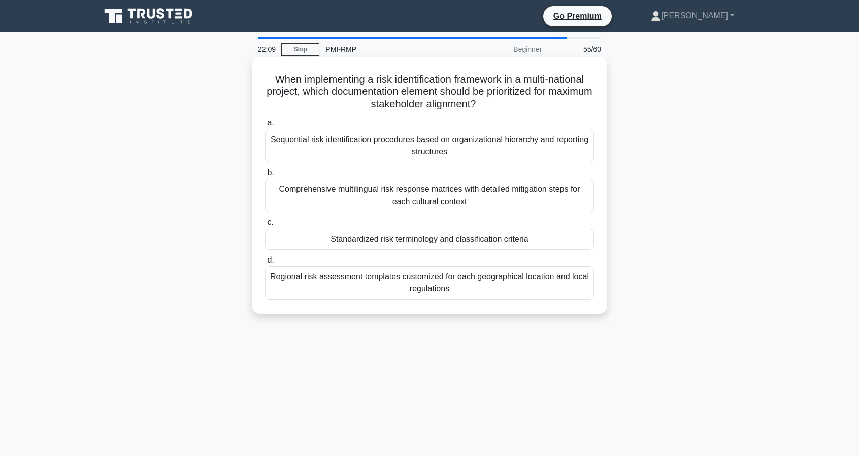
click at [374, 243] on div "Standardized risk terminology and classification criteria" at bounding box center [429, 238] width 329 height 21
click at [265, 226] on input "c. Standardized risk terminology and classification criteria" at bounding box center [265, 222] width 0 height 7
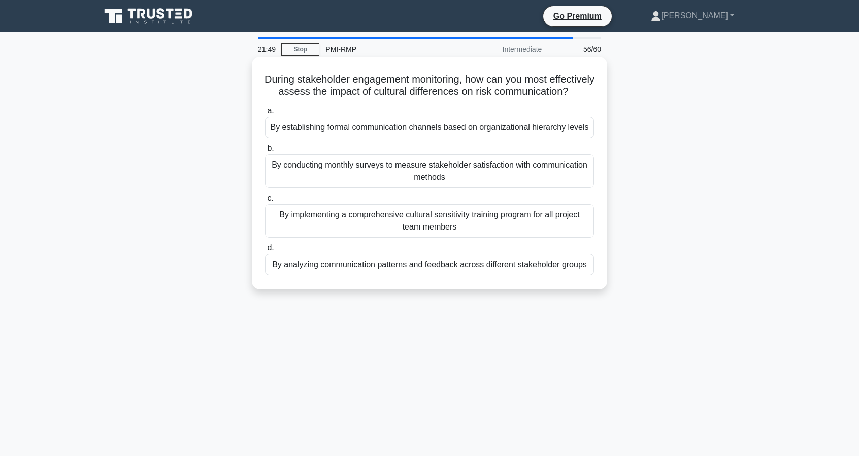
click at [437, 237] on div "By implementing a comprehensive cultural sensitivity training program for all p…" at bounding box center [429, 220] width 329 height 33
click at [265, 201] on input "c. By implementing a comprehensive cultural sensitivity training program for al…" at bounding box center [265, 198] width 0 height 7
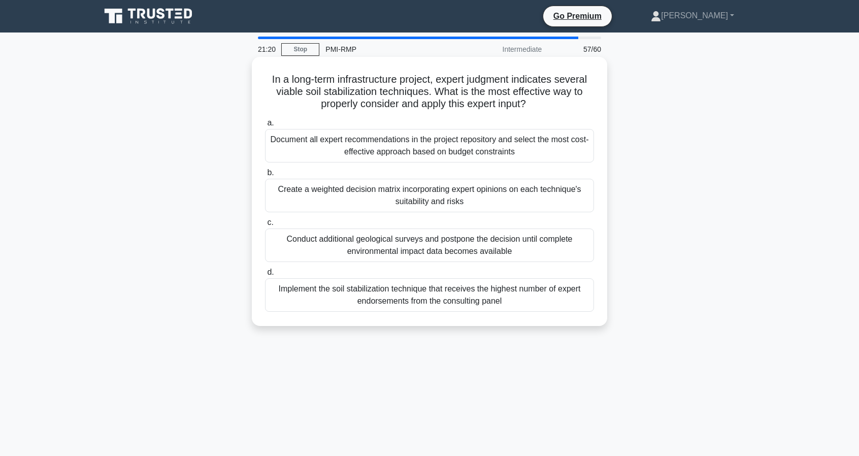
click at [473, 207] on div "Create a weighted decision matrix incorporating expert opinions on each techniq…" at bounding box center [429, 195] width 329 height 33
click at [265, 176] on input "b. Create a weighted decision matrix incorporating expert opinions on each tech…" at bounding box center [265, 172] width 0 height 7
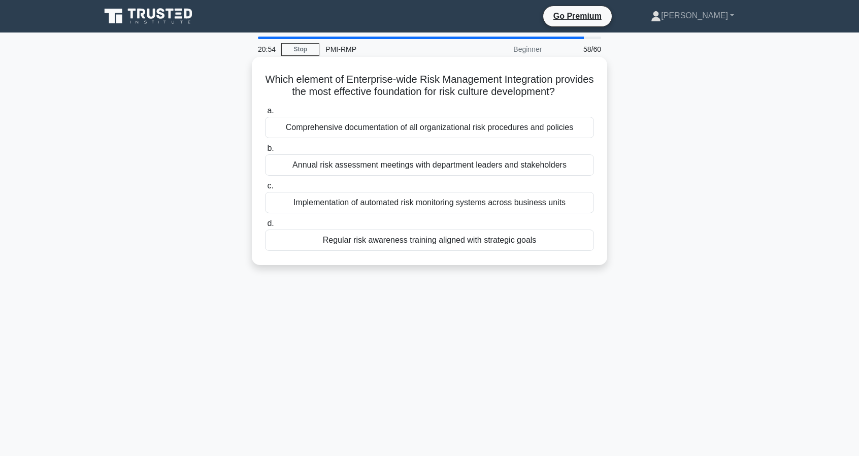
click at [511, 138] on div "Comprehensive documentation of all organizational risk procedures and policies" at bounding box center [429, 127] width 329 height 21
click at [265, 114] on input "a. Comprehensive documentation of all organizational risk procedures and polici…" at bounding box center [265, 111] width 0 height 7
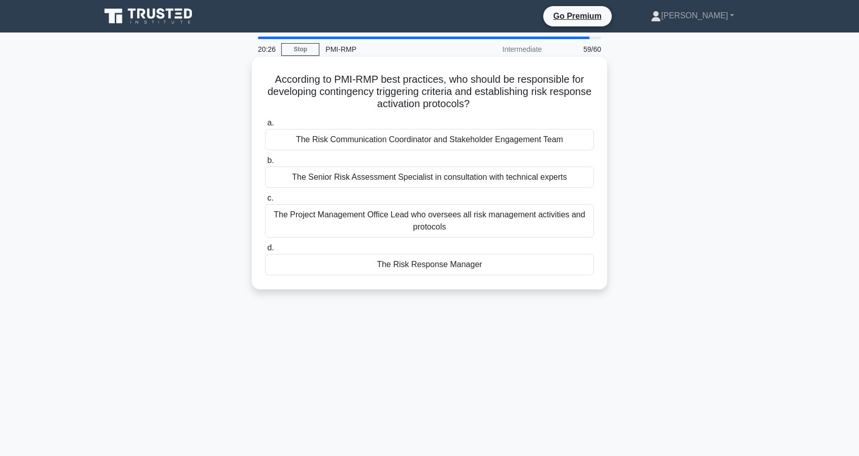
click at [377, 221] on div "The Project Management Office Lead who oversees all risk management activities …" at bounding box center [429, 220] width 329 height 33
click at [265, 201] on input "c. The Project Management Office Lead who oversees all risk management activiti…" at bounding box center [265, 198] width 0 height 7
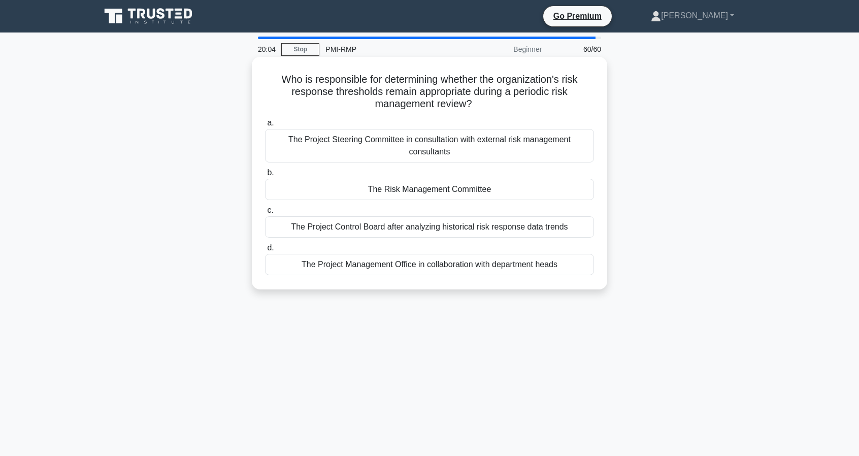
click at [506, 182] on div "The Risk Management Committee" at bounding box center [429, 189] width 329 height 21
click at [265, 176] on input "b. The Risk Management Committee" at bounding box center [265, 172] width 0 height 7
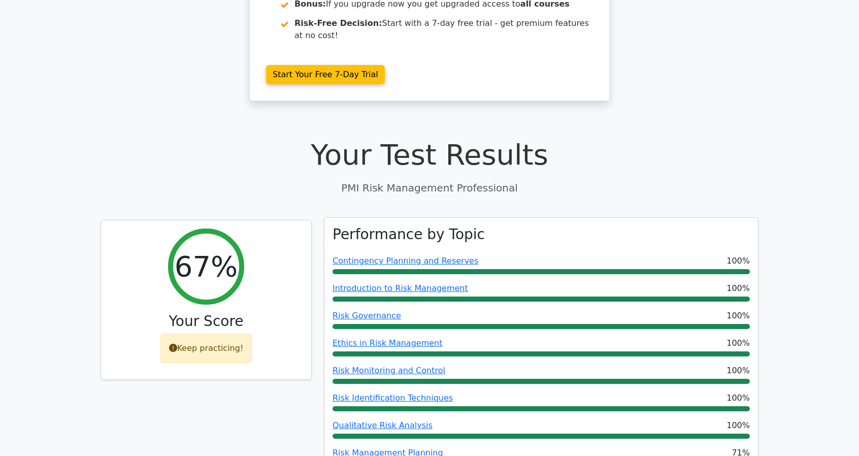
scroll to position [152, 0]
